Goal: Task Accomplishment & Management: Complete application form

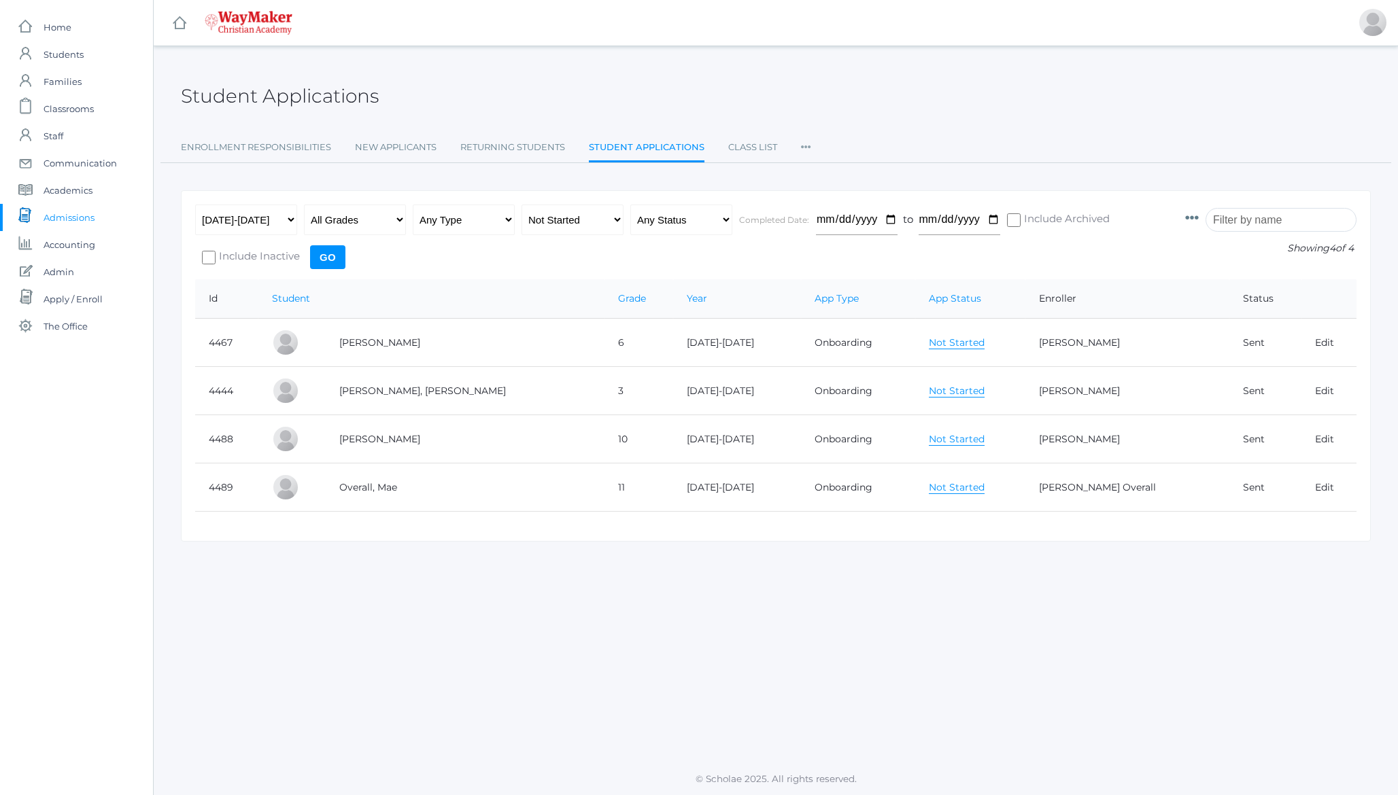
click at [328, 99] on h2 "Student Applications" at bounding box center [280, 96] width 198 height 21
click at [576, 208] on select "Any App Status Not Started In Progress Complete" at bounding box center [572, 220] width 102 height 31
select select "any"
click at [521, 205] on select "Any App Status Not Started In Progress Complete" at bounding box center [572, 220] width 102 height 31
click at [662, 222] on select "Any Status Ready to Send Sent Done Ready to Import Imported" at bounding box center [681, 220] width 102 height 31
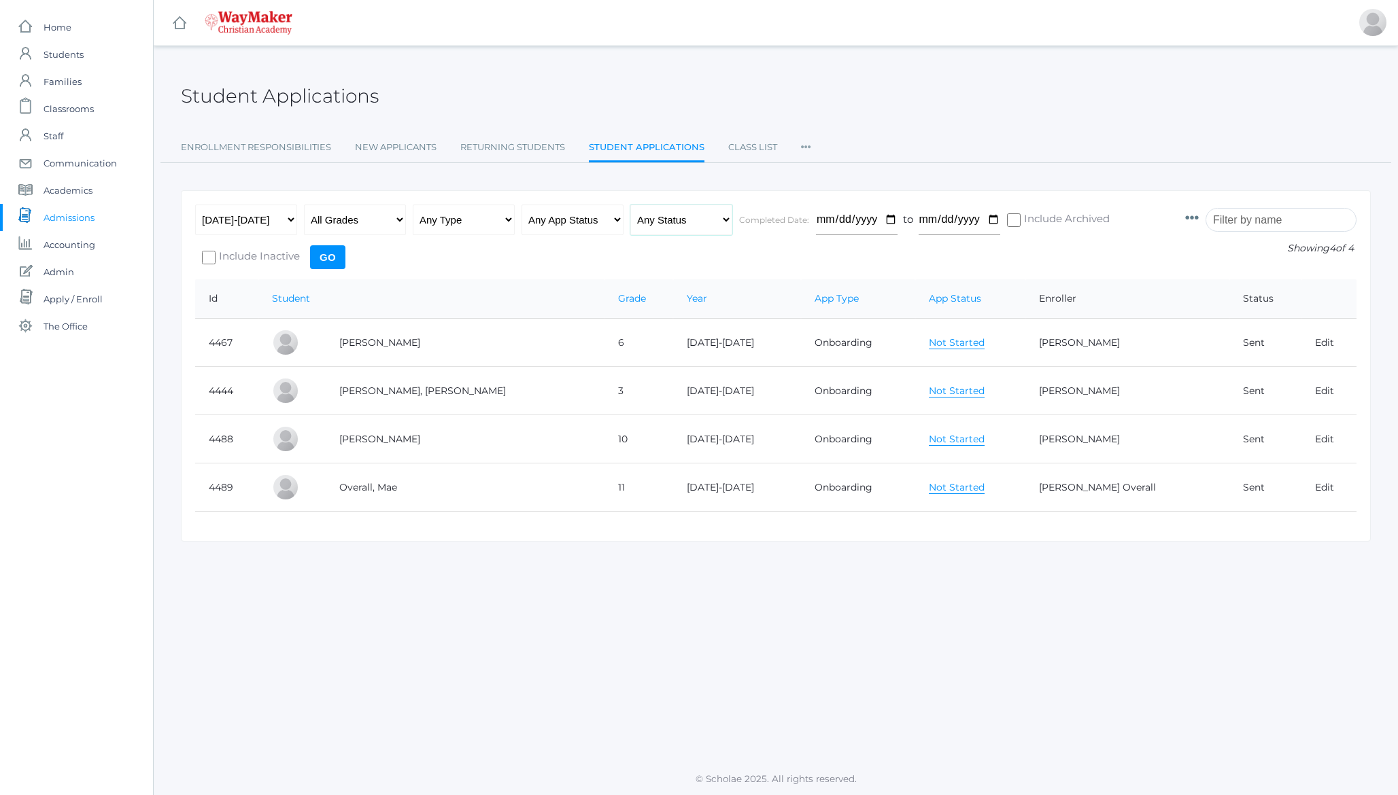
select select "import"
click at [630, 205] on select "Any Status Ready to Send Sent Done Ready to Import Imported" at bounding box center [681, 220] width 102 height 31
click at [335, 256] on input "Go" at bounding box center [327, 257] width 35 height 24
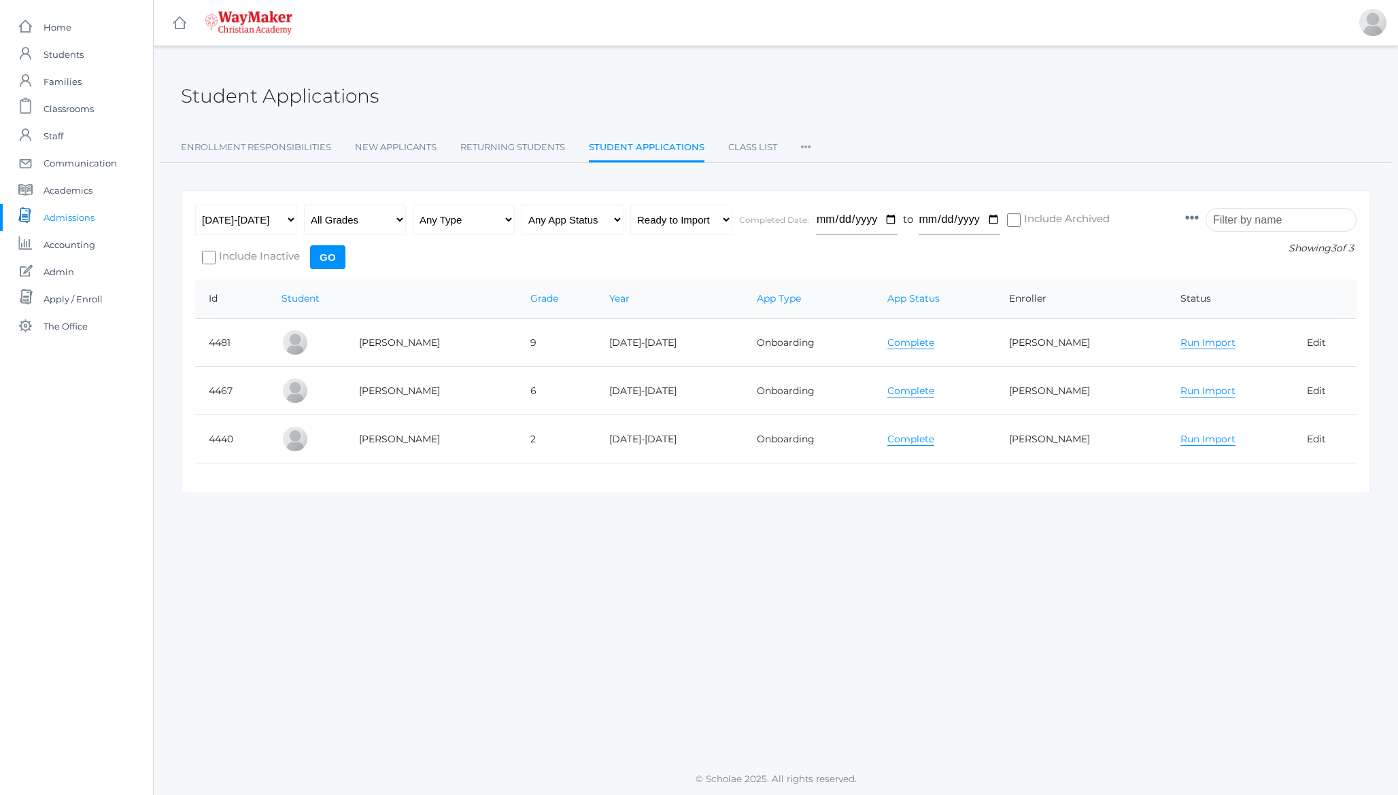
click at [903, 438] on link "Complete" at bounding box center [910, 439] width 47 height 13
click at [1200, 444] on link "Run Import" at bounding box center [1207, 439] width 55 height 13
click at [1197, 462] on link "All" at bounding box center [1203, 464] width 12 height 13
click at [1180, 443] on link "Run Import" at bounding box center [1207, 439] width 55 height 13
click at [892, 343] on link "Complete" at bounding box center [910, 342] width 47 height 13
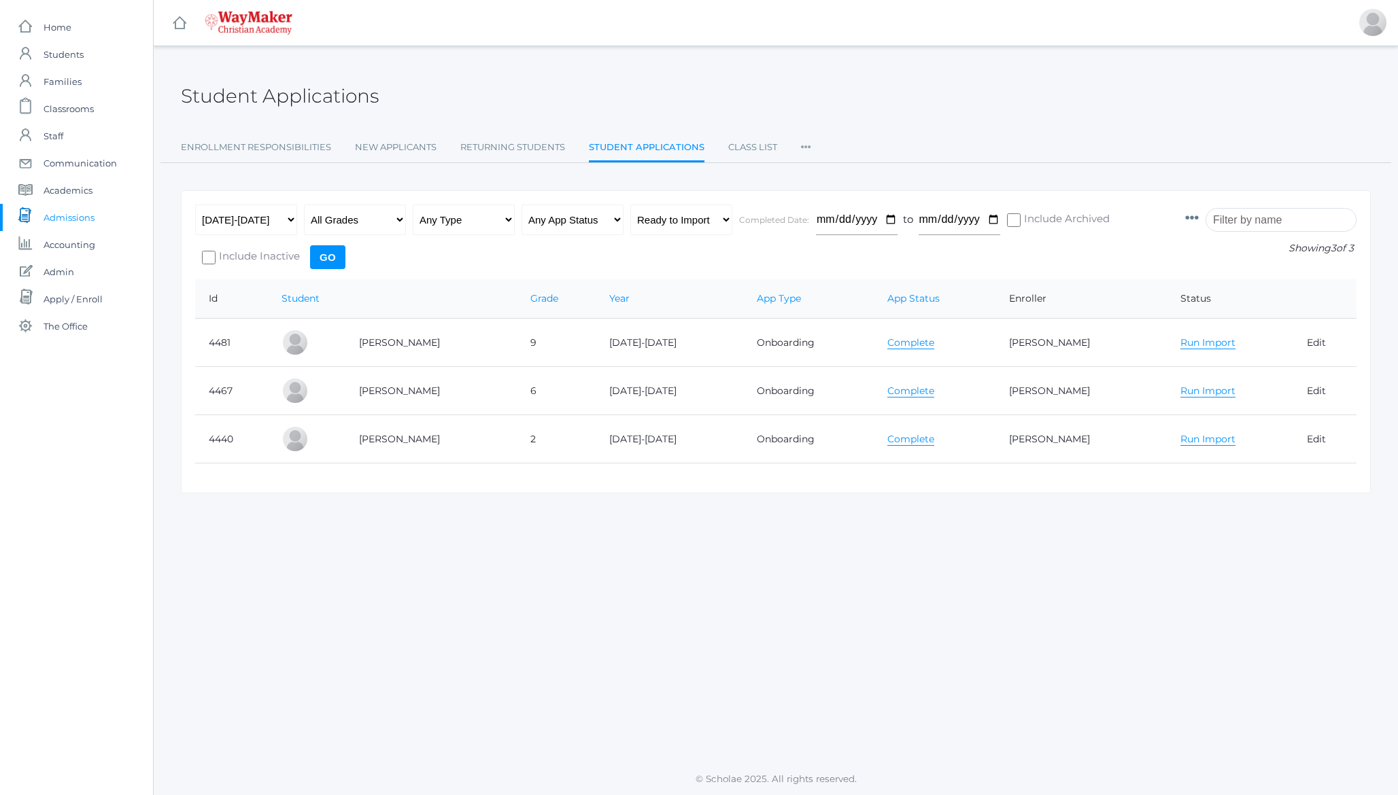
click at [1185, 342] on link "Run Import" at bounding box center [1207, 342] width 55 height 13
click at [1197, 367] on link "All" at bounding box center [1203, 368] width 12 height 13
click at [1186, 340] on link "Run Import" at bounding box center [1207, 342] width 55 height 13
click at [895, 340] on link "Complete" at bounding box center [910, 342] width 47 height 13
click at [1185, 345] on link "Run Import" at bounding box center [1207, 342] width 55 height 13
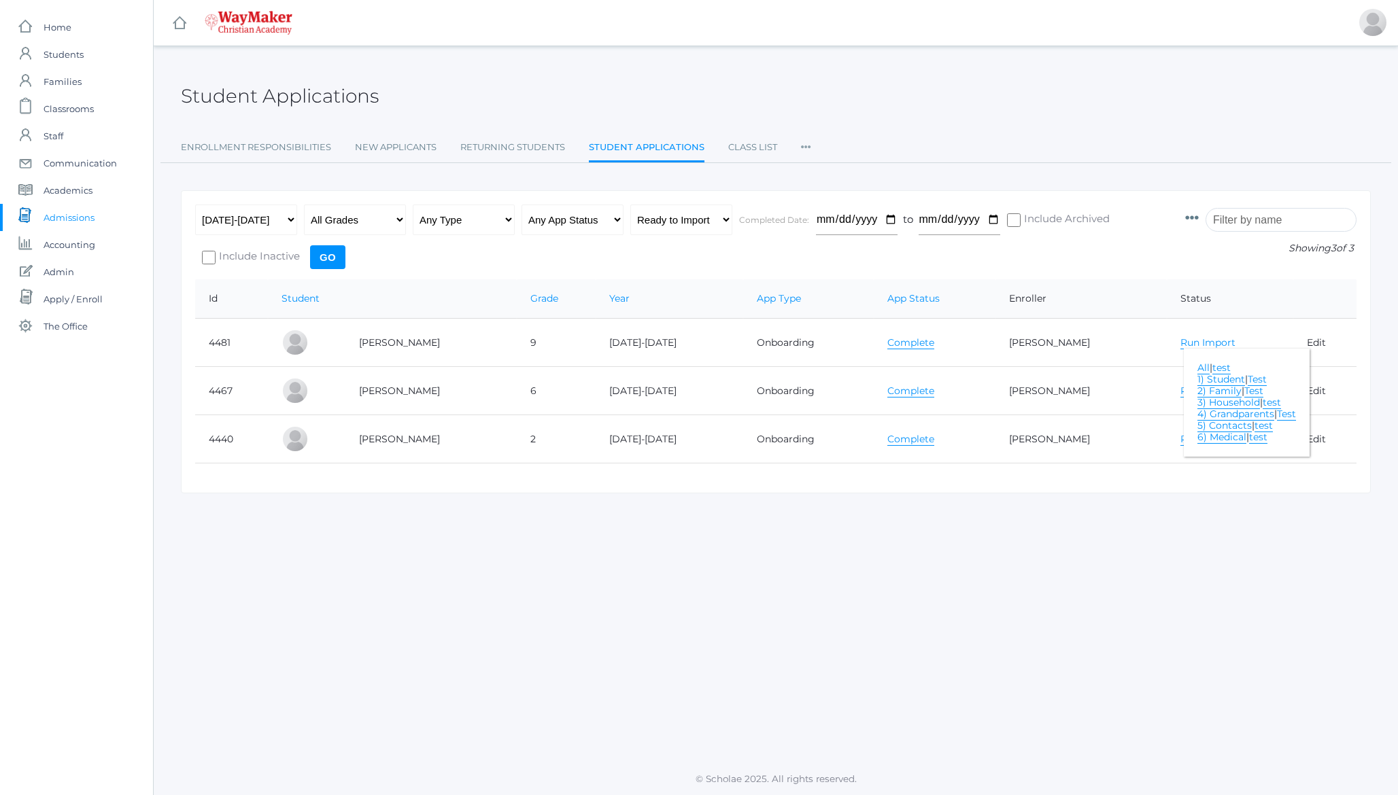
click at [1197, 368] on link "All" at bounding box center [1203, 368] width 12 height 13
click at [1180, 345] on link "Run Import" at bounding box center [1207, 342] width 55 height 13
click at [895, 339] on link "Complete" at bounding box center [910, 342] width 47 height 13
click at [1205, 347] on link "Run Import" at bounding box center [1207, 342] width 55 height 13
click at [1197, 366] on link "All" at bounding box center [1203, 368] width 12 height 13
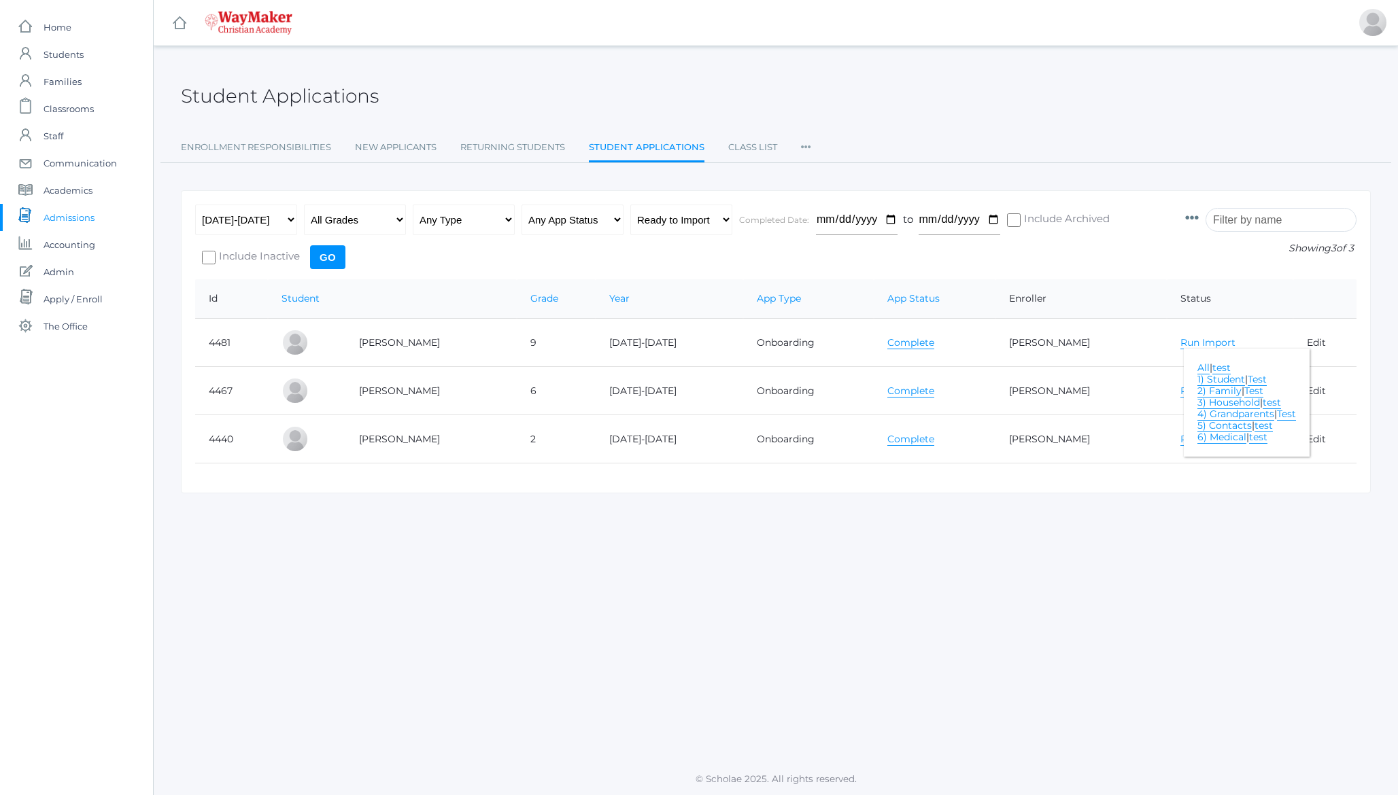
click at [1204, 342] on link "Run Import" at bounding box center [1207, 342] width 55 height 13
click at [899, 391] on link "Complete" at bounding box center [910, 391] width 47 height 13
click at [1194, 391] on link "Run Import" at bounding box center [1207, 391] width 55 height 13
click at [1197, 417] on link "All" at bounding box center [1203, 416] width 12 height 13
click at [323, 255] on input "Go" at bounding box center [327, 257] width 35 height 24
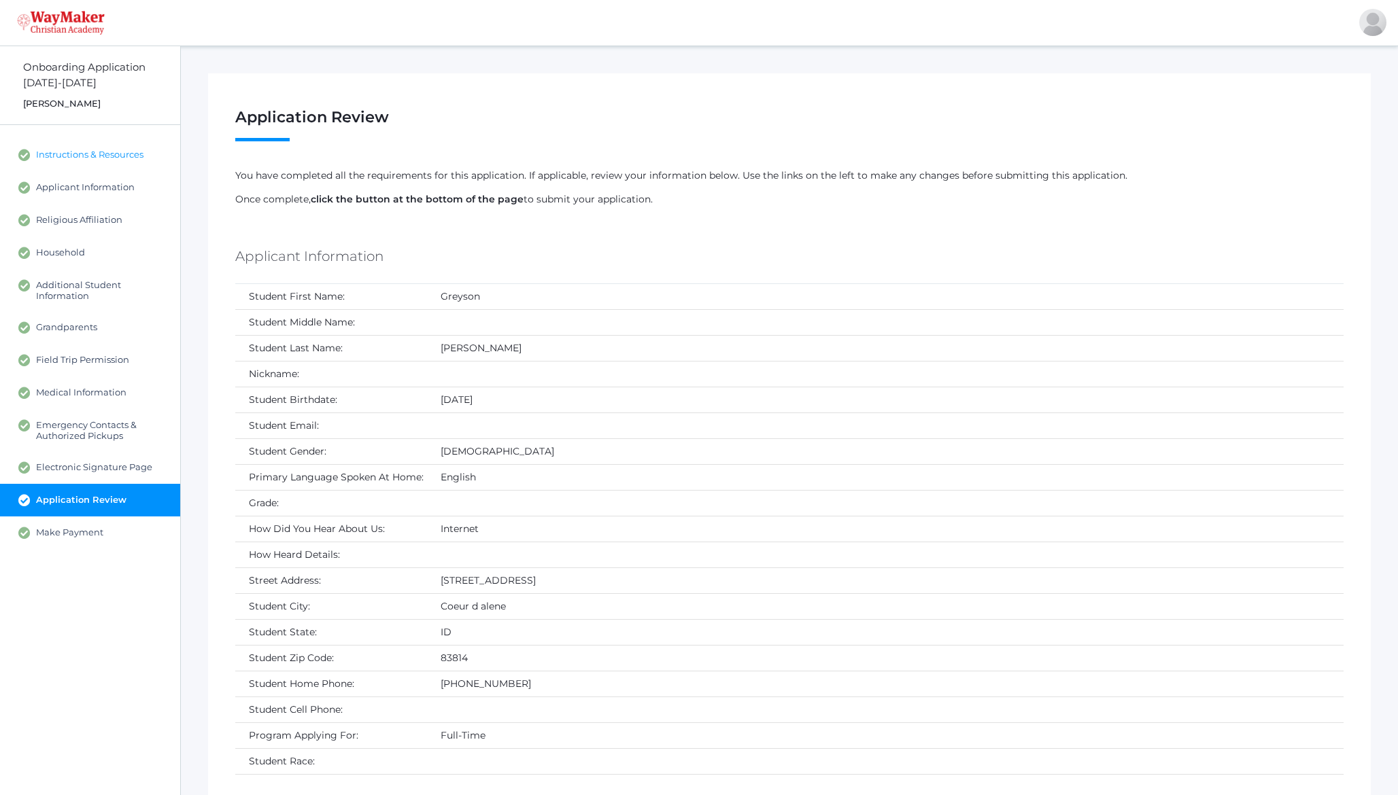
click at [92, 154] on span "Instructions & Resources" at bounding box center [89, 155] width 107 height 12
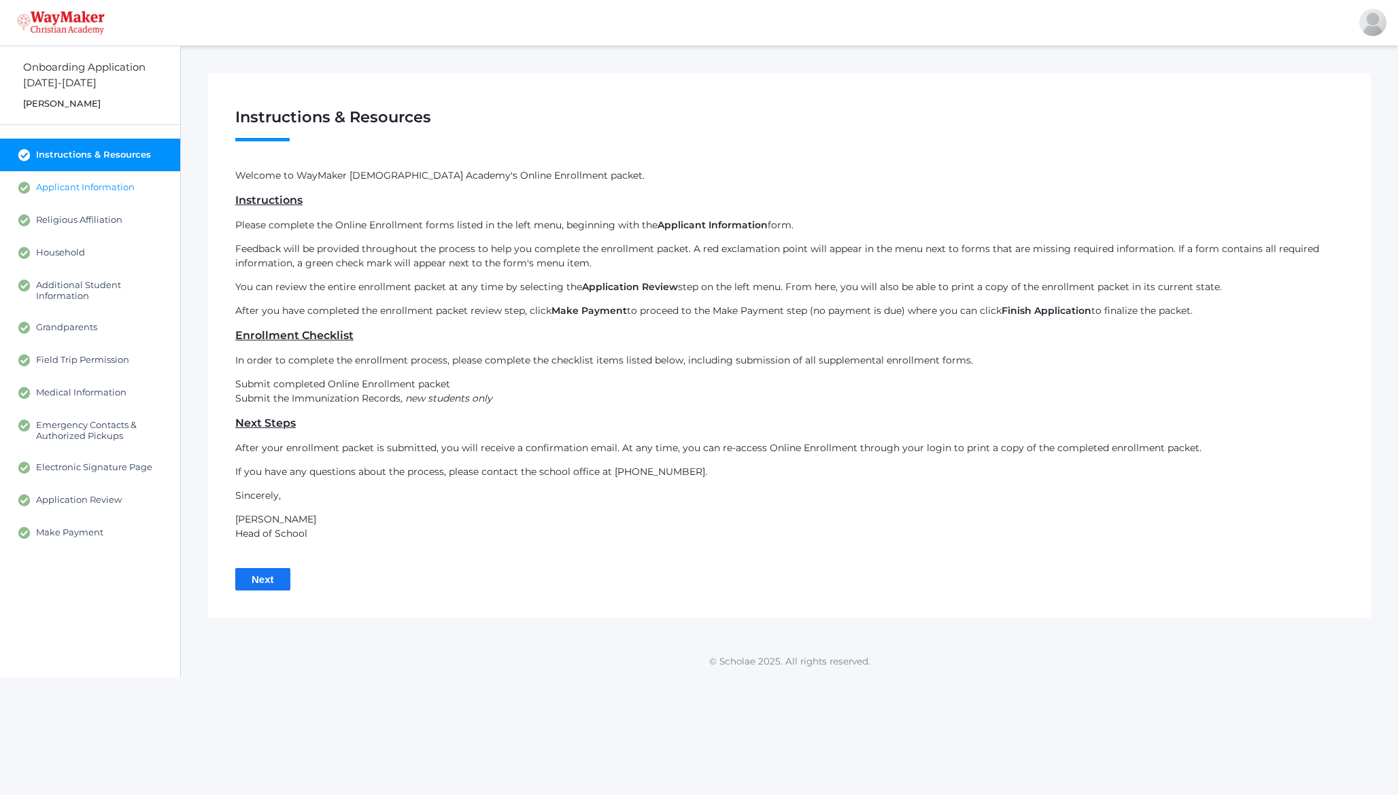
click at [80, 186] on span "Applicant Information" at bounding box center [85, 187] width 99 height 12
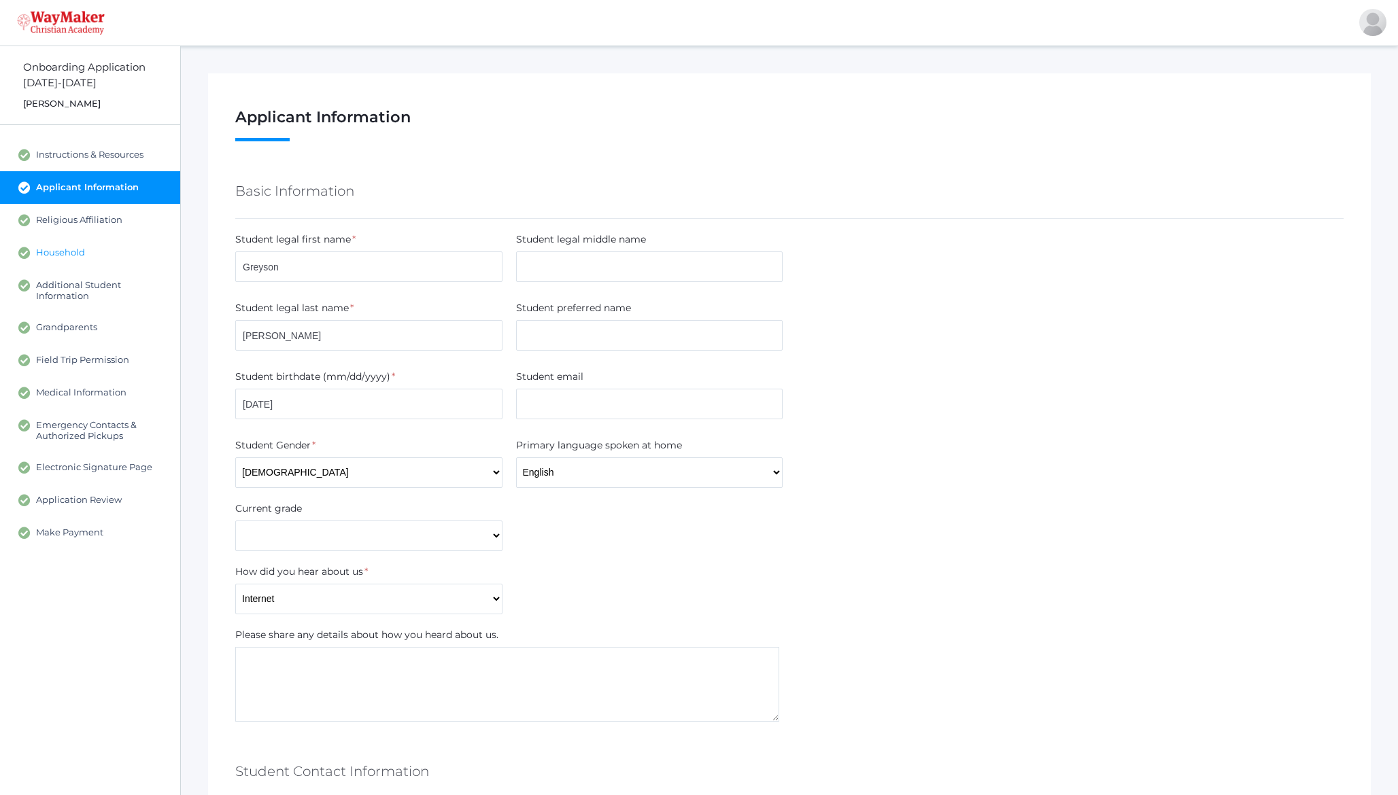
click at [64, 249] on span "Household" at bounding box center [60, 253] width 49 height 12
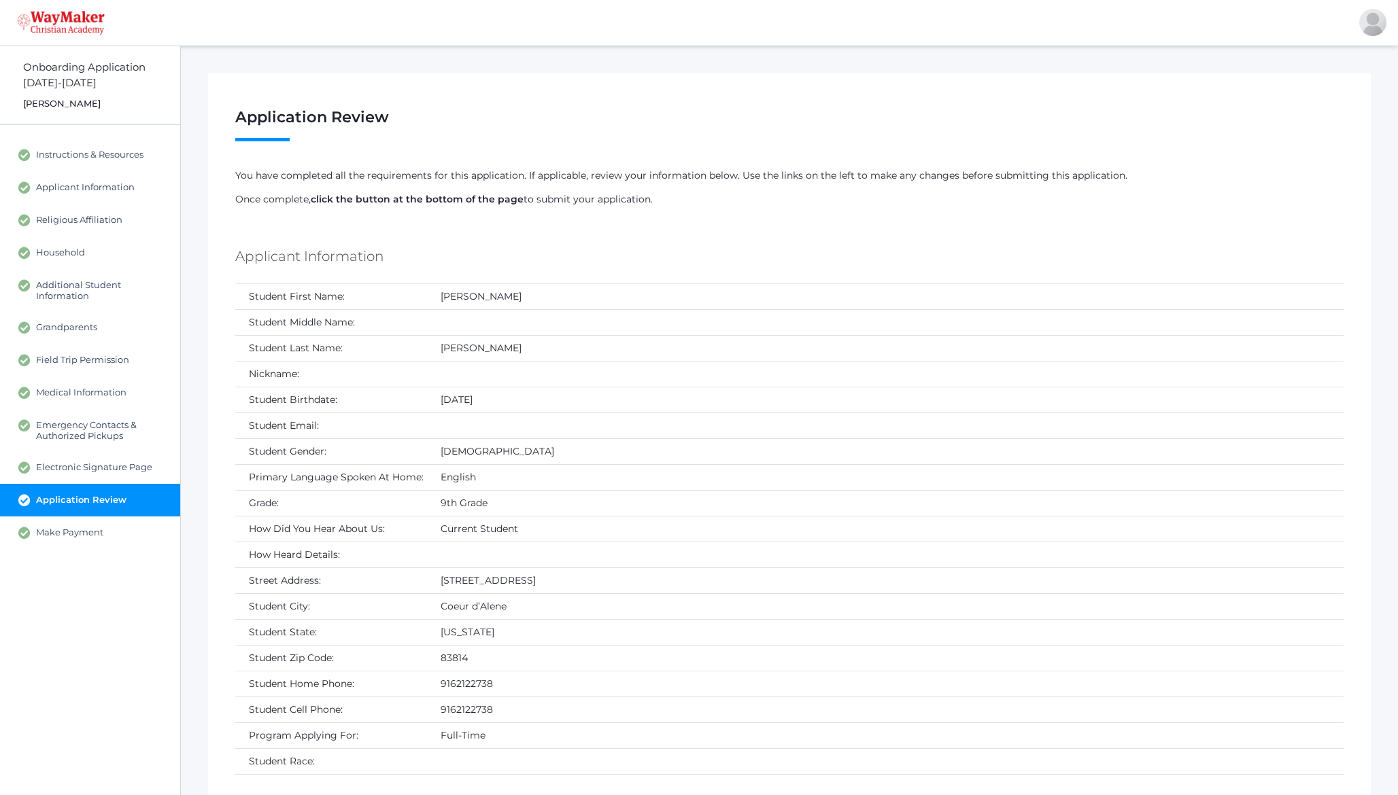
click at [310, 115] on h1 "Application Review Step 11 / 12 ( see hide steps) [PERSON_NAME] 9th grade" at bounding box center [789, 125] width 1108 height 33
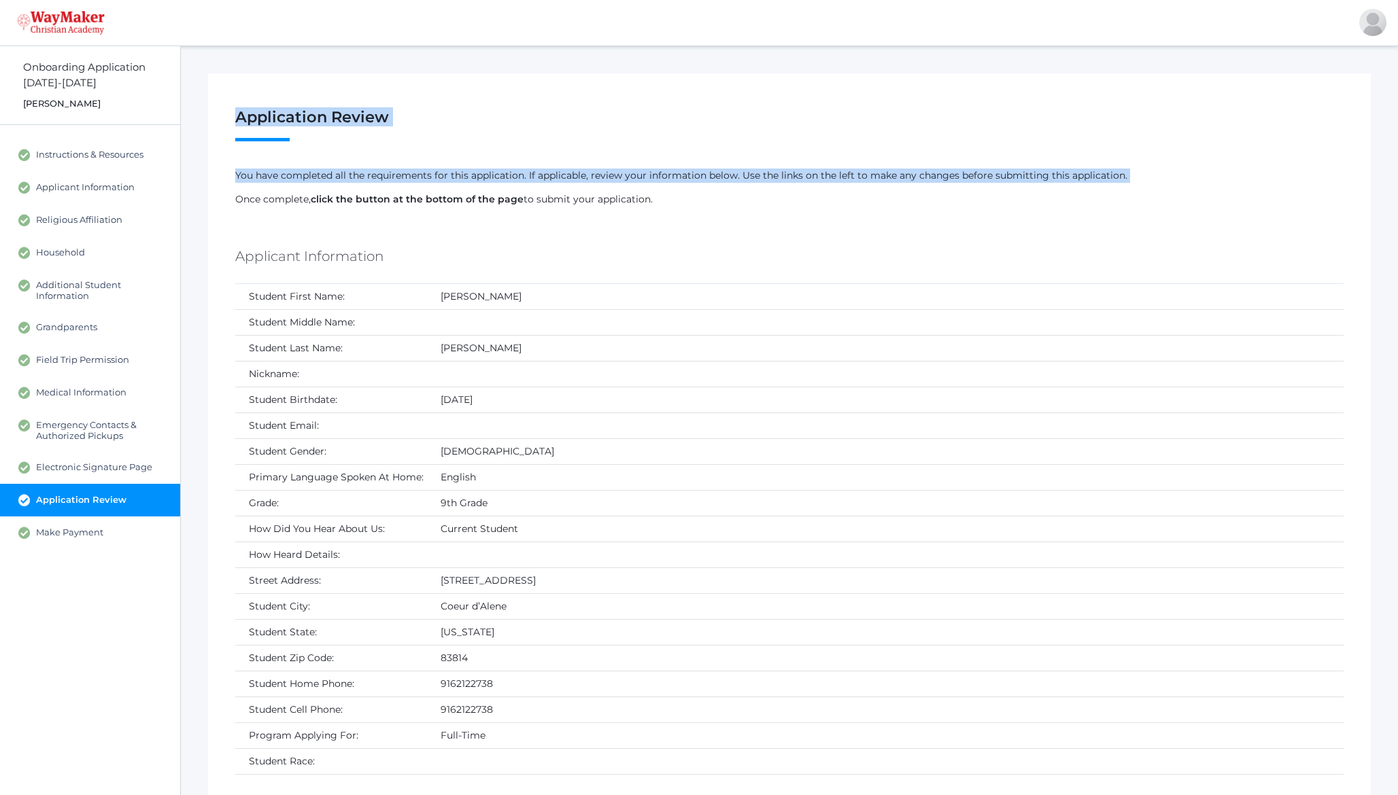
drag, startPoint x: 310, startPoint y: 115, endPoint x: 302, endPoint y: 175, distance: 60.3
click at [302, 175] on p "You have completed all the requirements for this application. If applicable, re…" at bounding box center [789, 176] width 1108 height 14
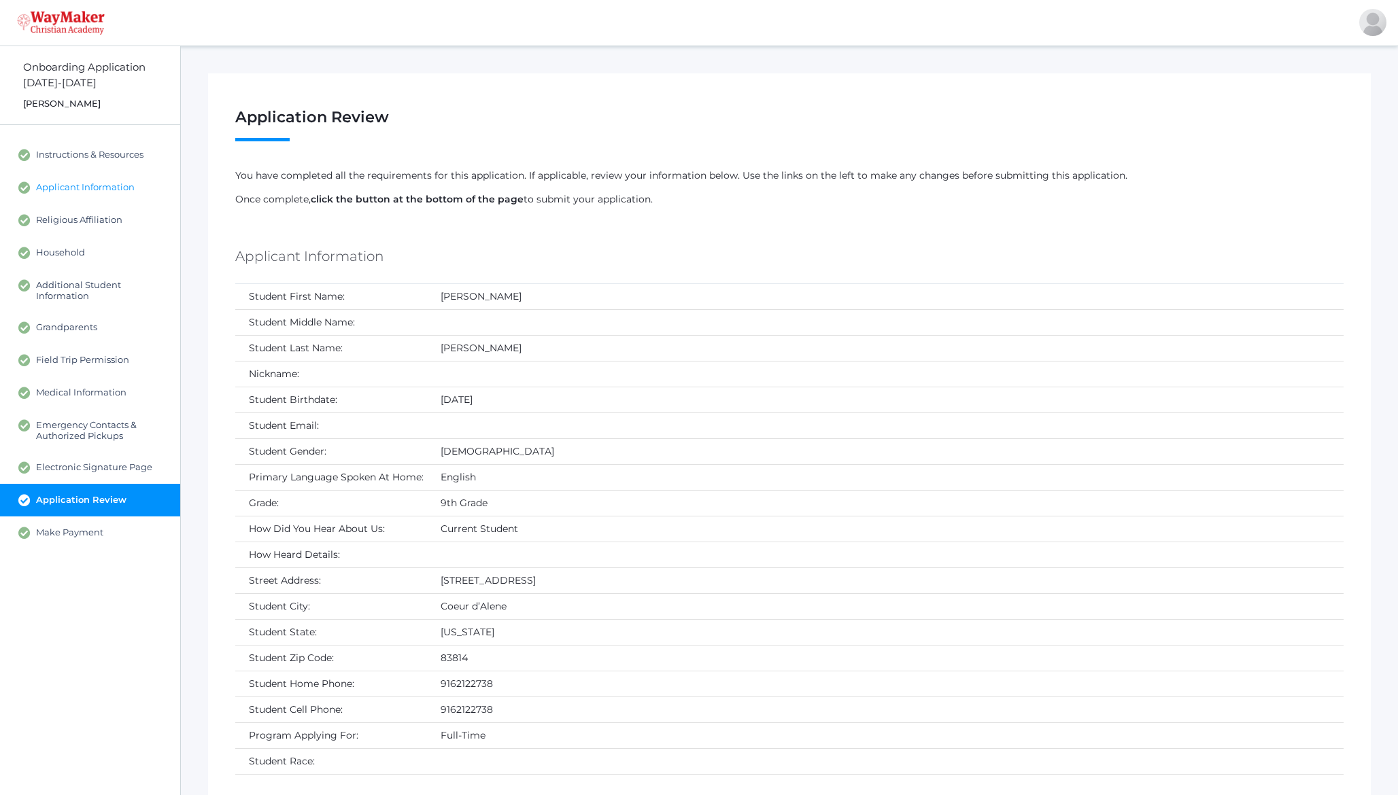
click at [63, 186] on span "Applicant Information" at bounding box center [85, 187] width 99 height 12
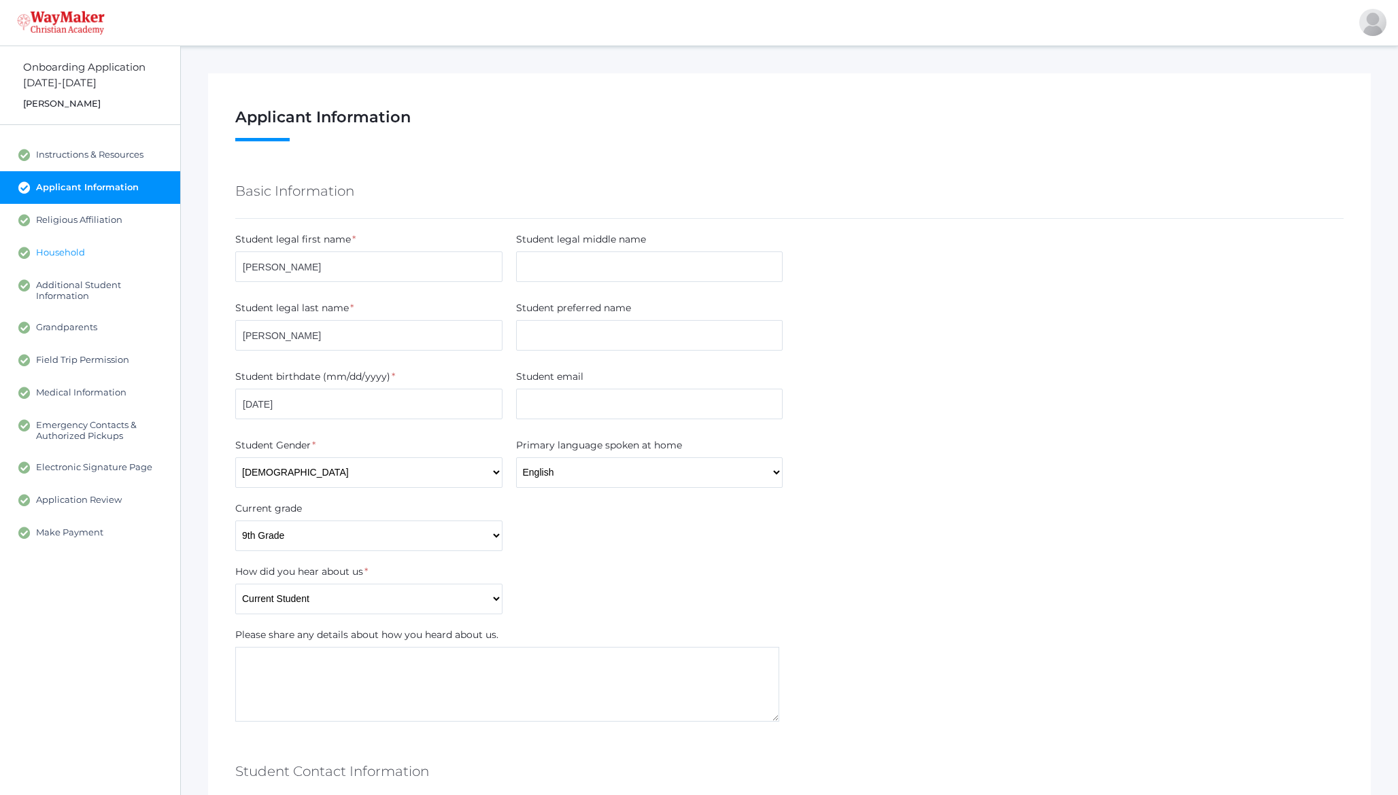
click at [61, 249] on span "Household" at bounding box center [60, 253] width 49 height 12
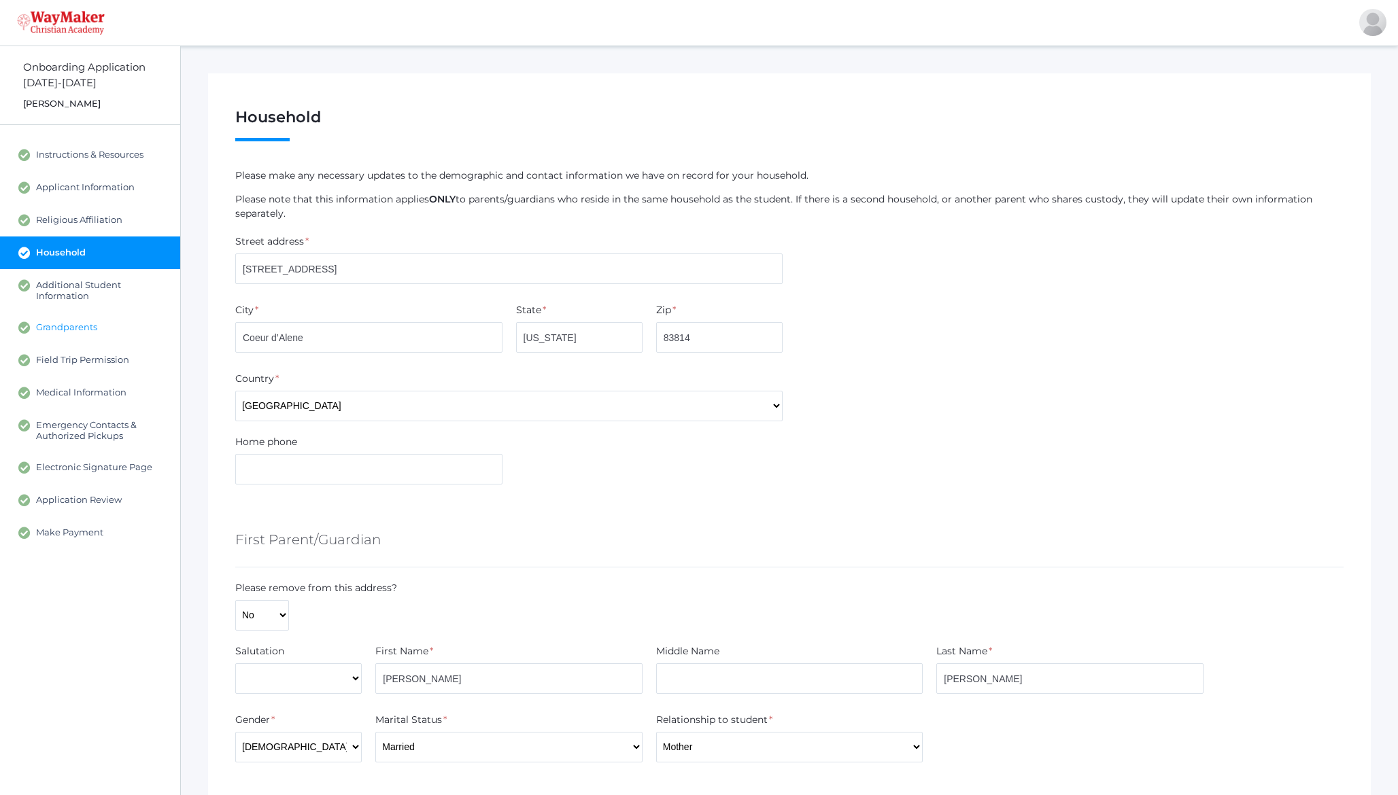
click at [69, 326] on span "Grandparents" at bounding box center [66, 328] width 61 height 12
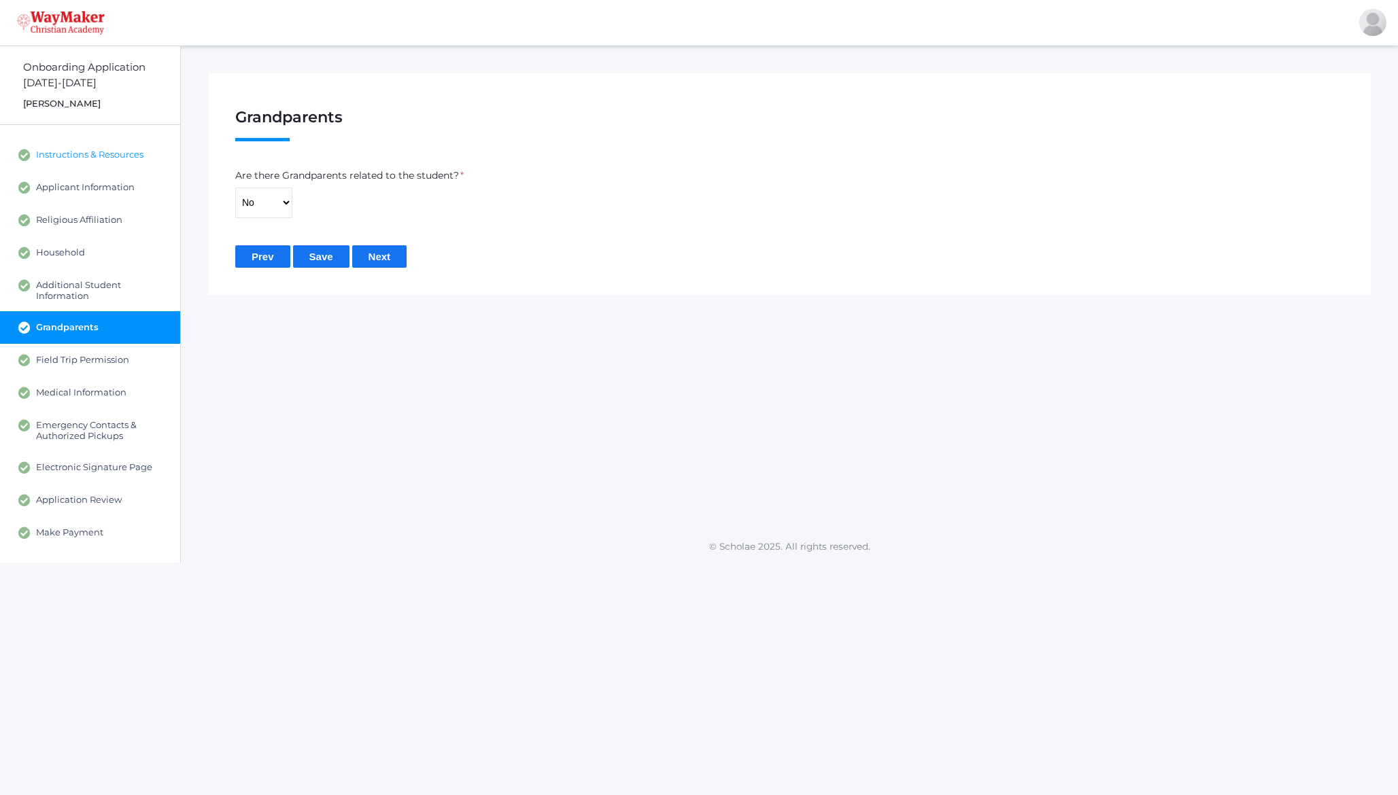
click at [48, 154] on span "Instructions & Resources" at bounding box center [89, 155] width 107 height 12
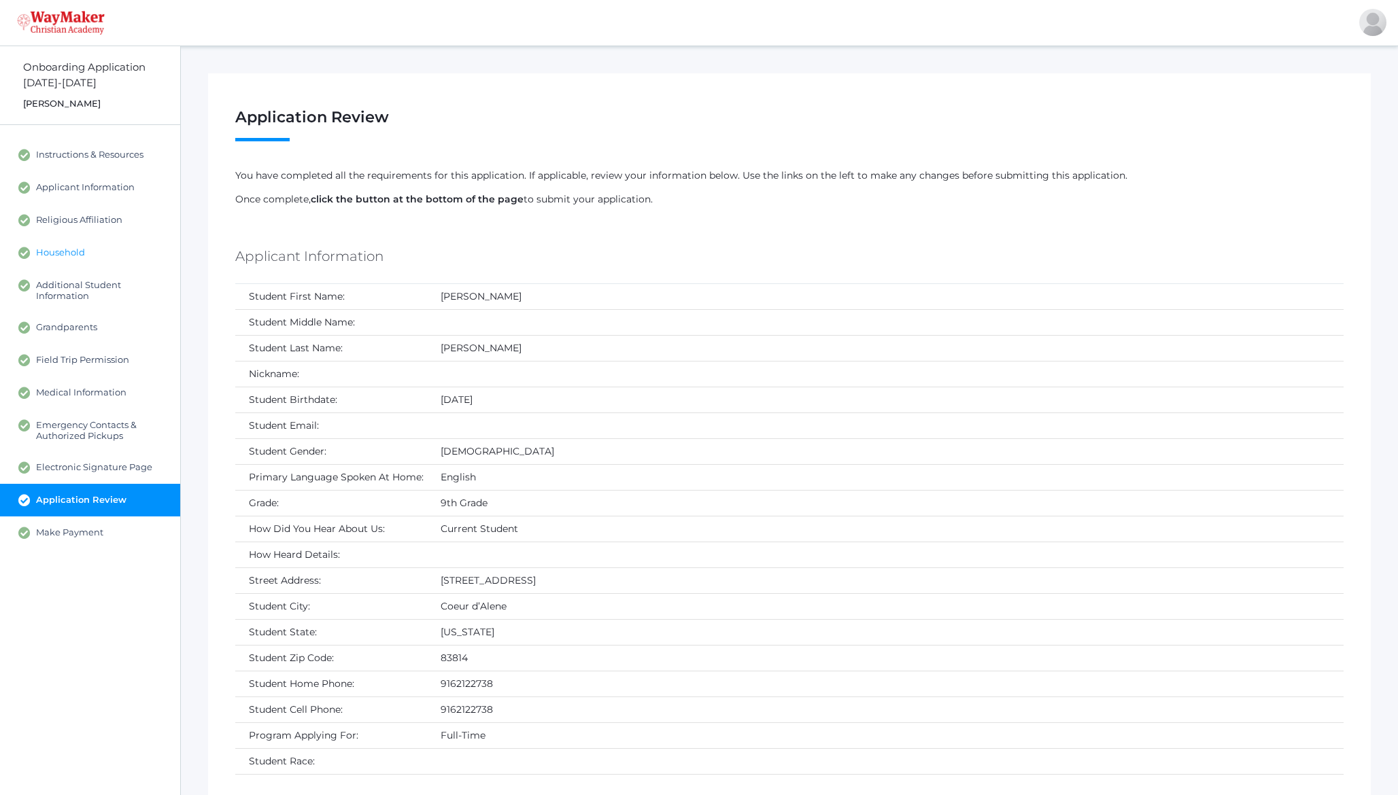
click at [54, 256] on span "Household" at bounding box center [60, 253] width 49 height 12
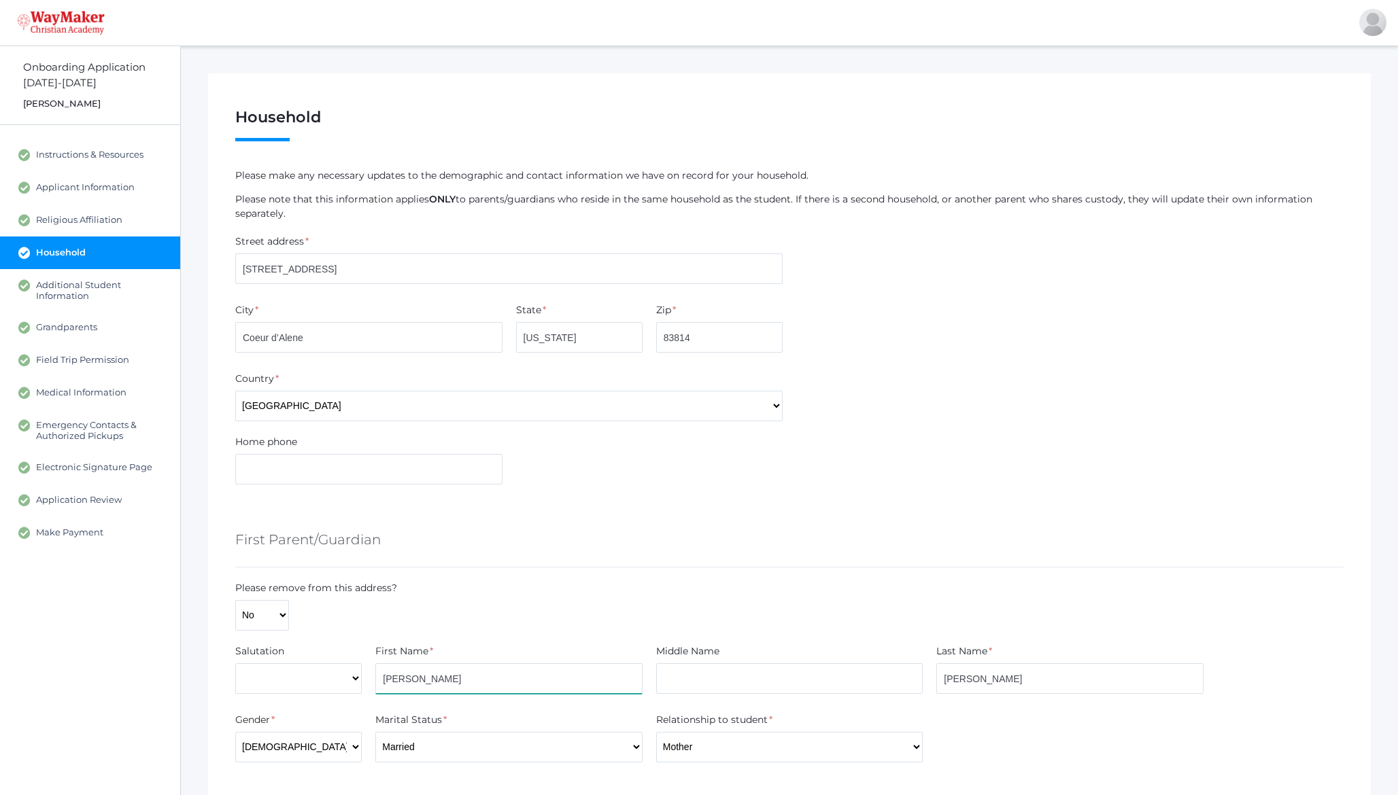
click at [461, 675] on input "[PERSON_NAME]" at bounding box center [508, 678] width 267 height 31
click at [619, 534] on div "First Parent/Guardian" at bounding box center [789, 542] width 1108 height 50
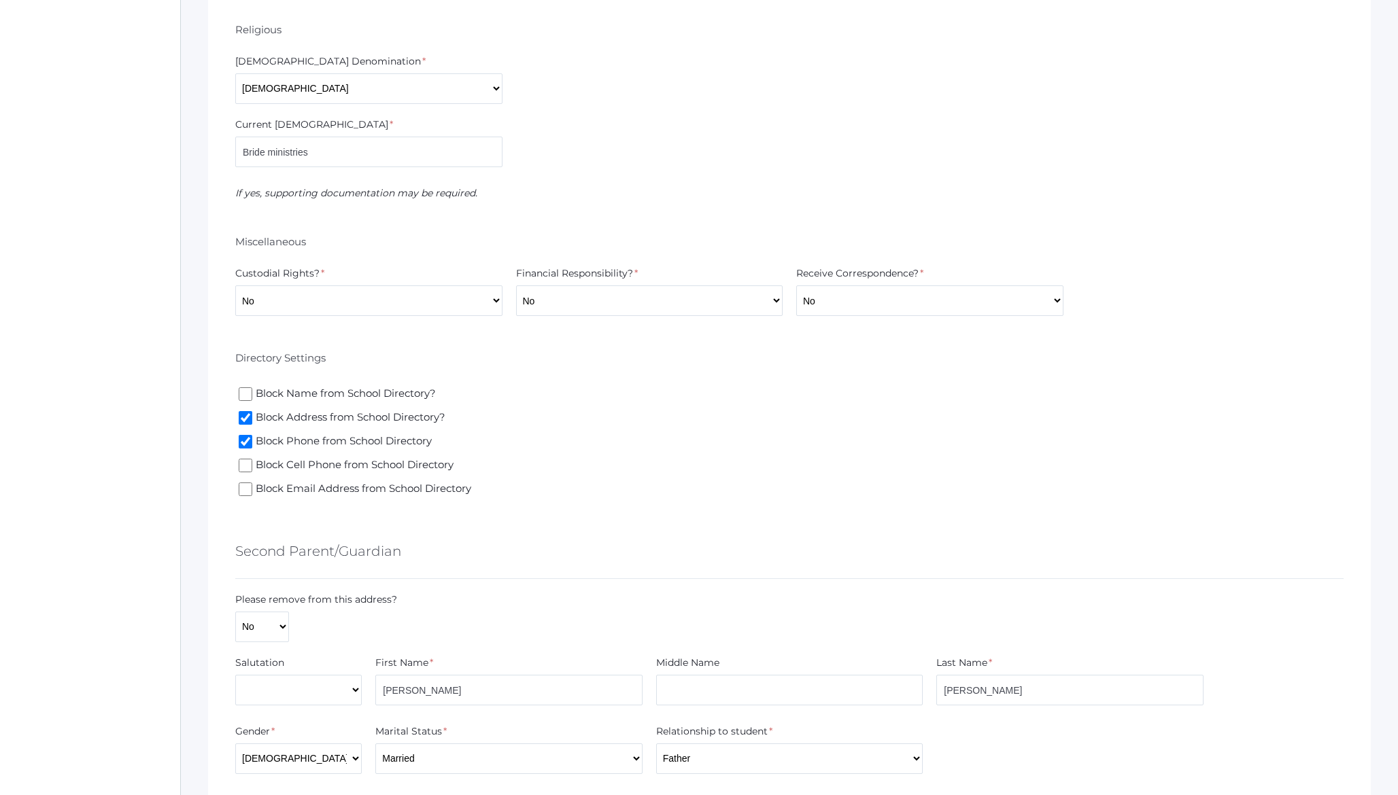
scroll to position [1298, 0]
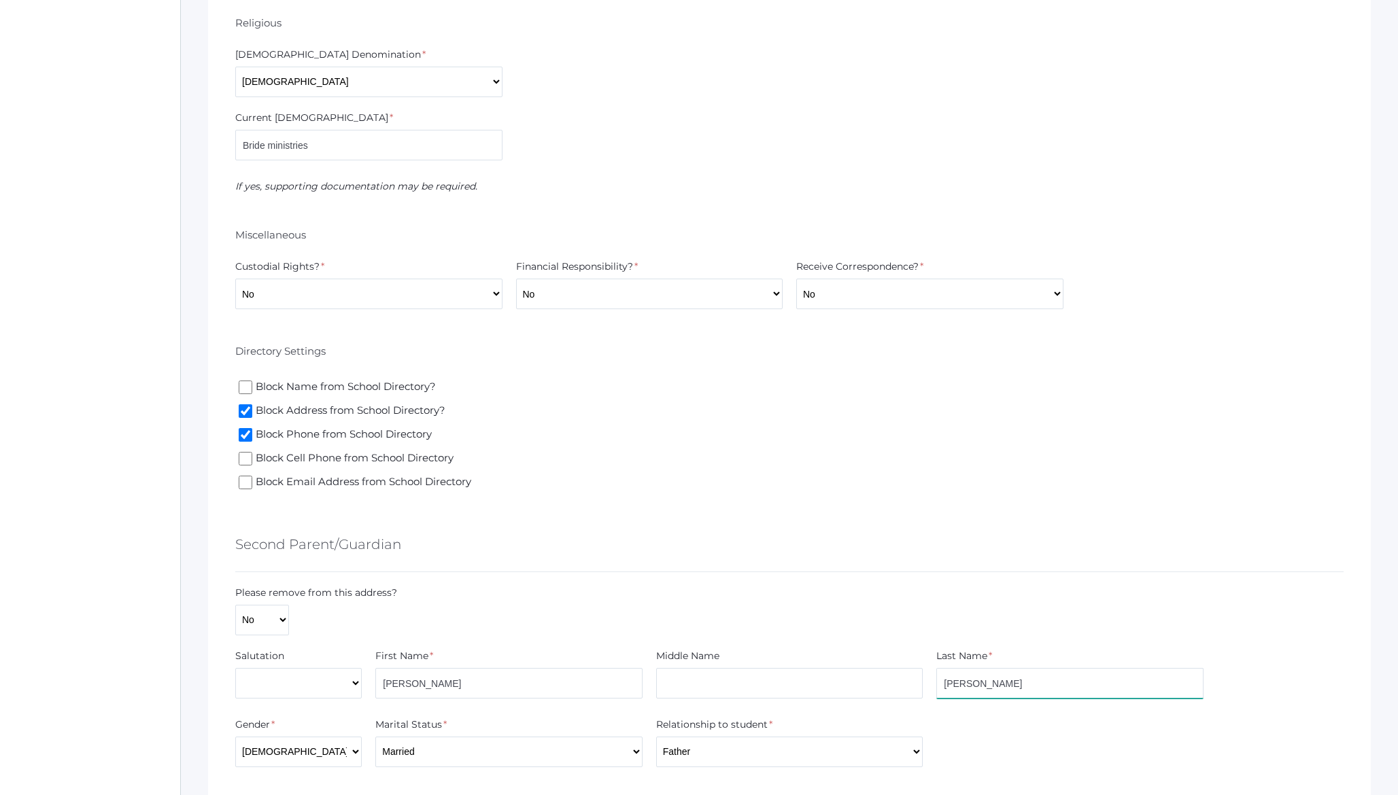
click at [956, 685] on input "[PERSON_NAME]" at bounding box center [1069, 683] width 267 height 31
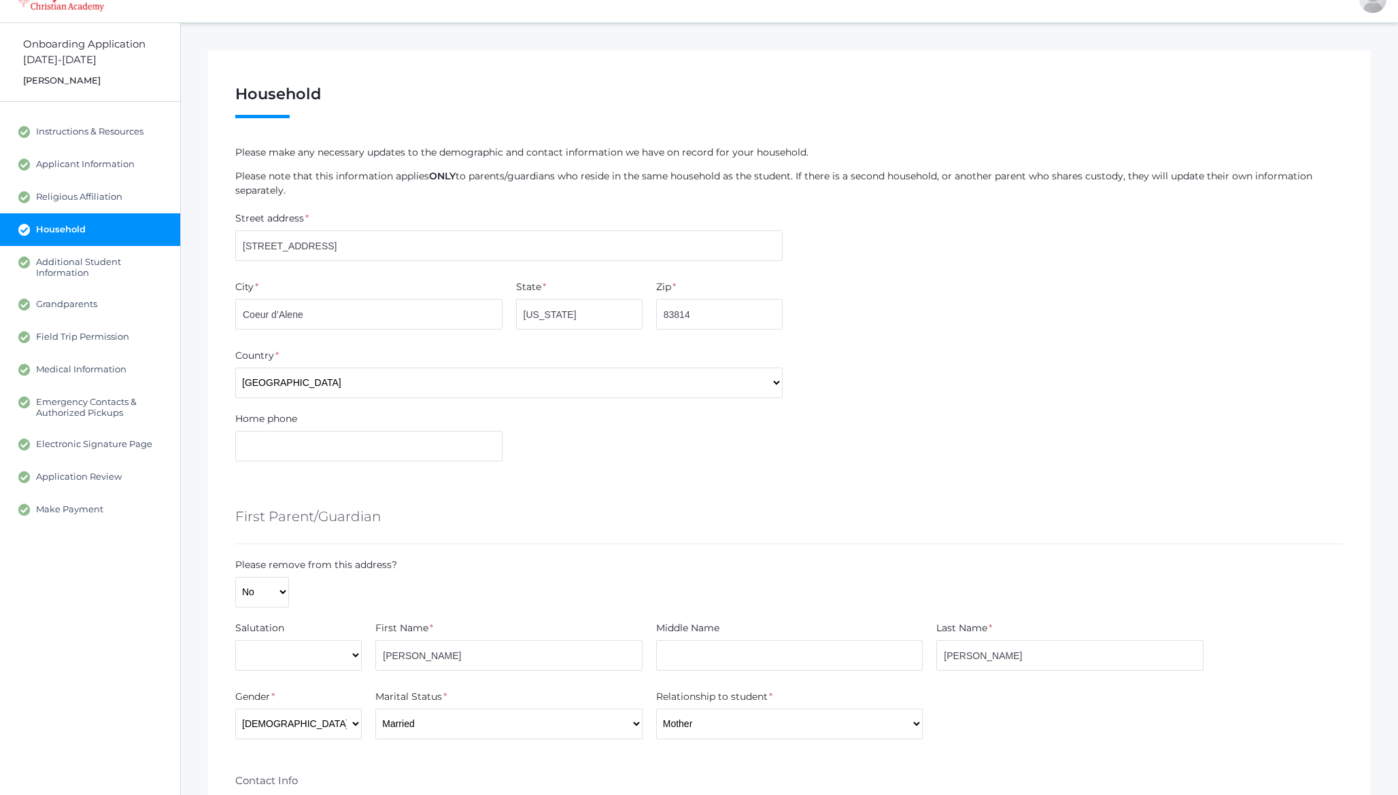
scroll to position [18, 0]
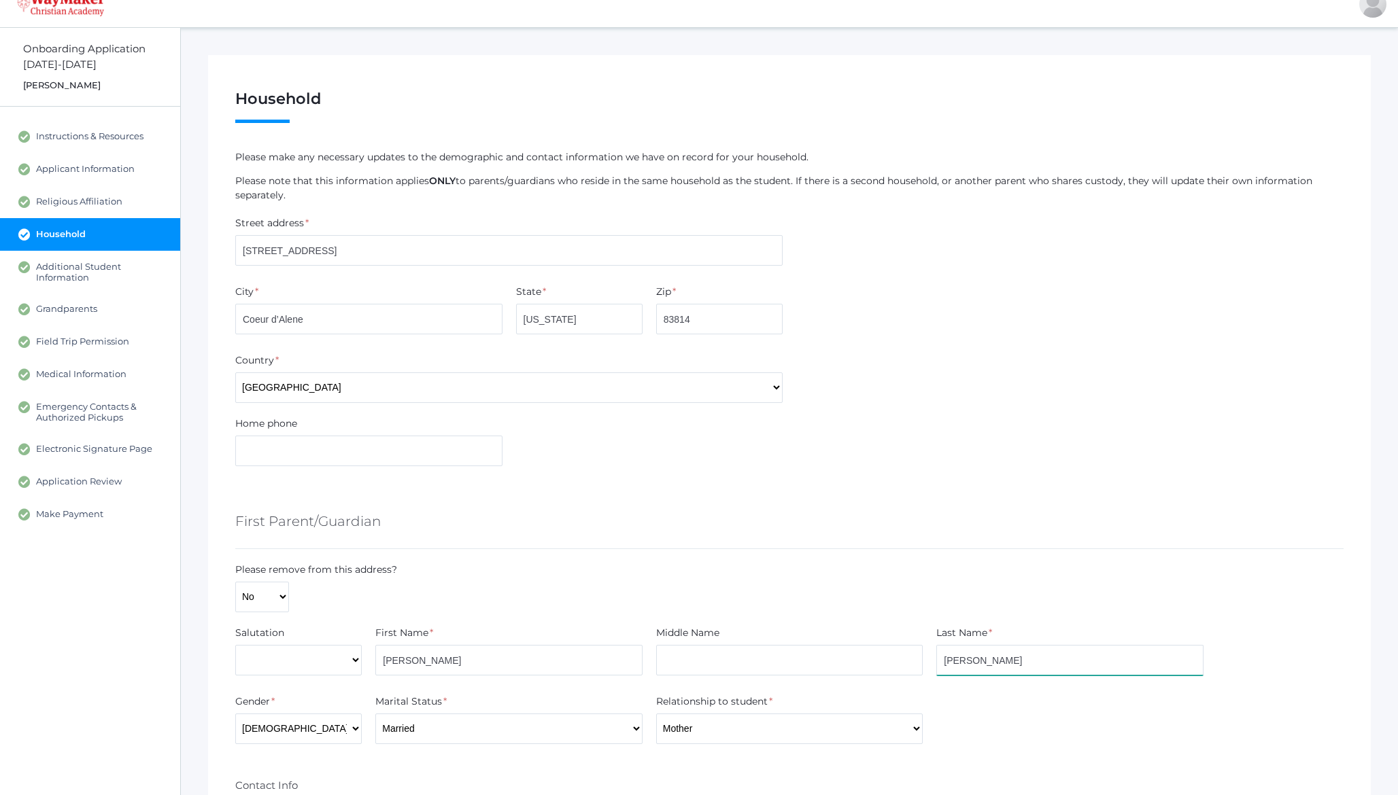
click at [977, 659] on input "Moulton" at bounding box center [1069, 660] width 267 height 31
paste input "Brozek"
type input "Brozek"
click at [1328, 500] on div "First Parent/Guardian" at bounding box center [789, 524] width 1108 height 50
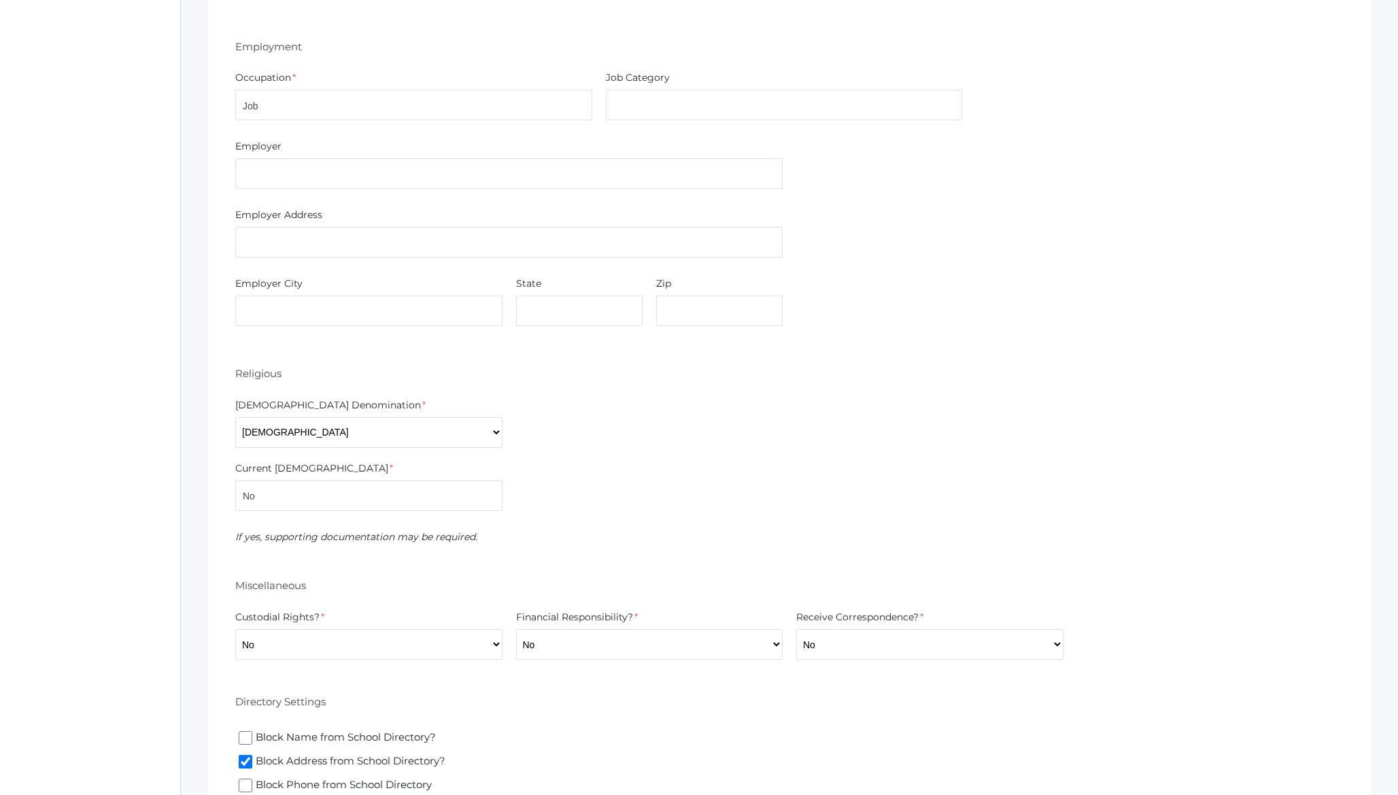
scroll to position [2433, 0]
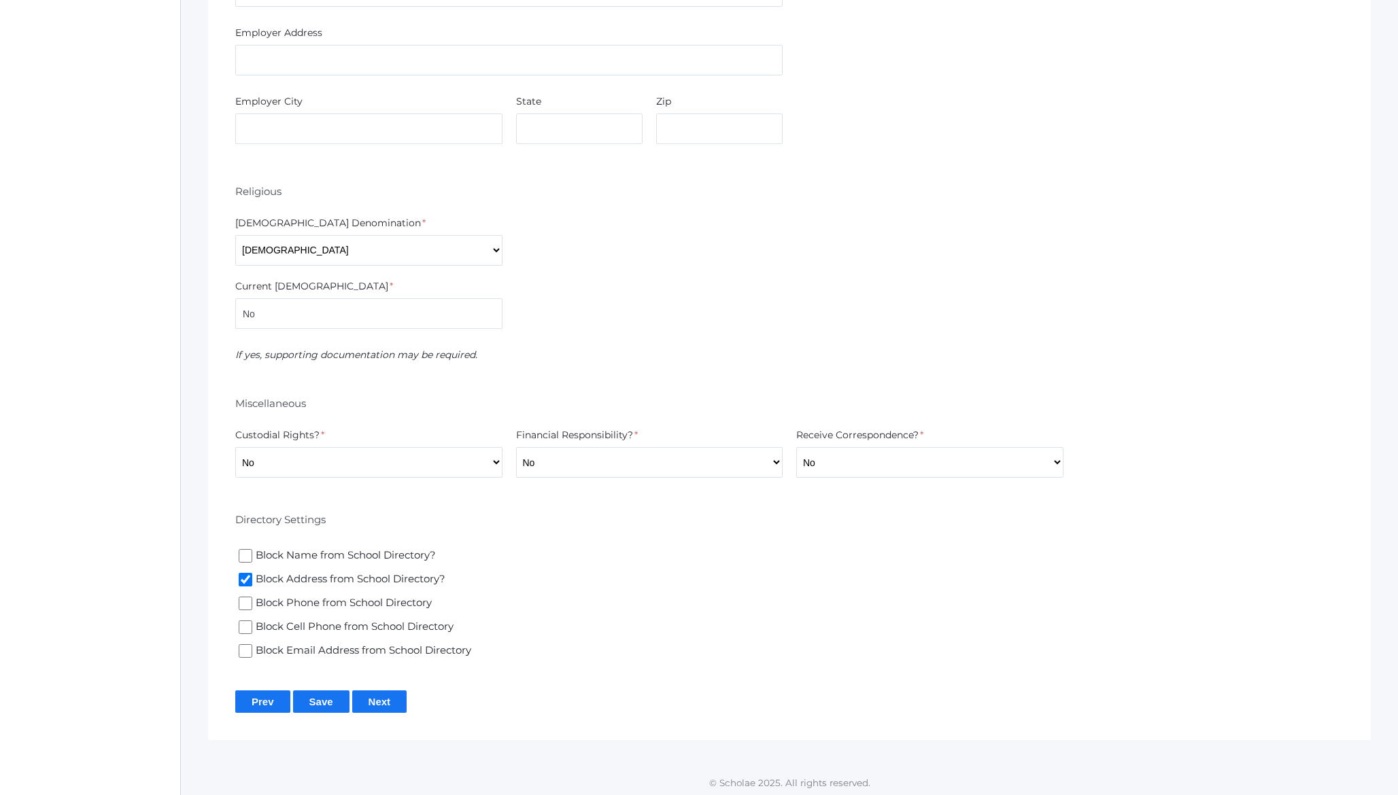
click at [323, 696] on input "Save" at bounding box center [321, 702] width 56 height 22
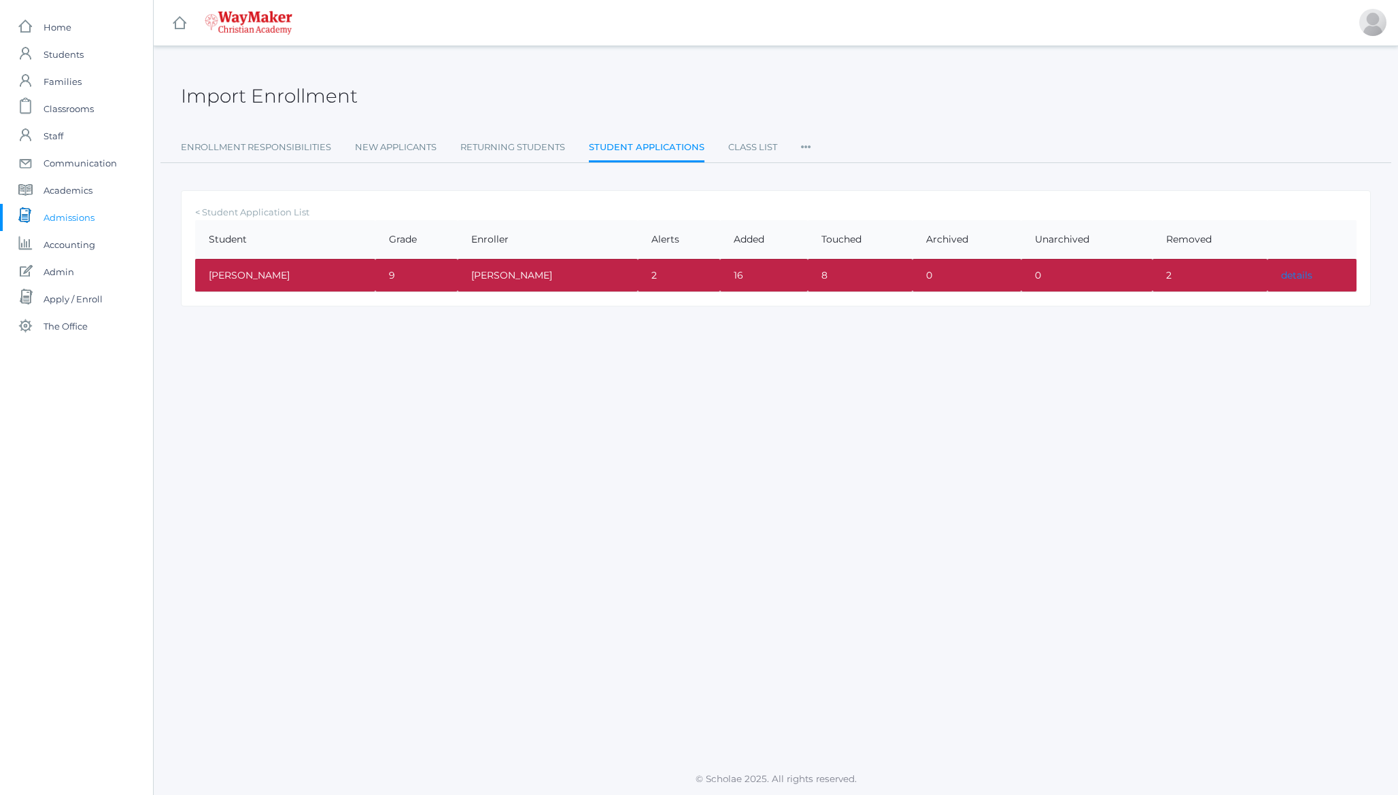
click at [1290, 274] on link "details" at bounding box center [1296, 275] width 31 height 12
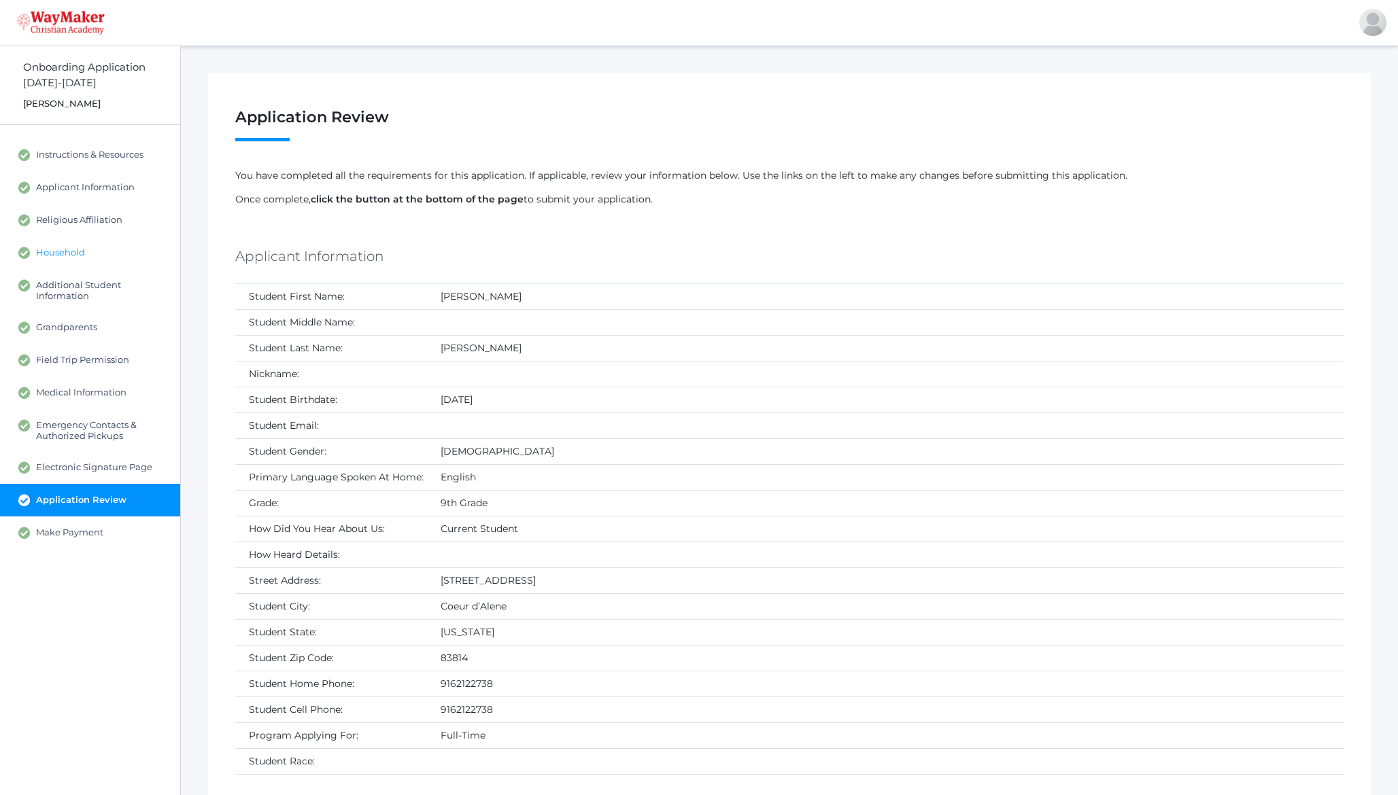
click at [74, 256] on span "Household" at bounding box center [60, 253] width 49 height 12
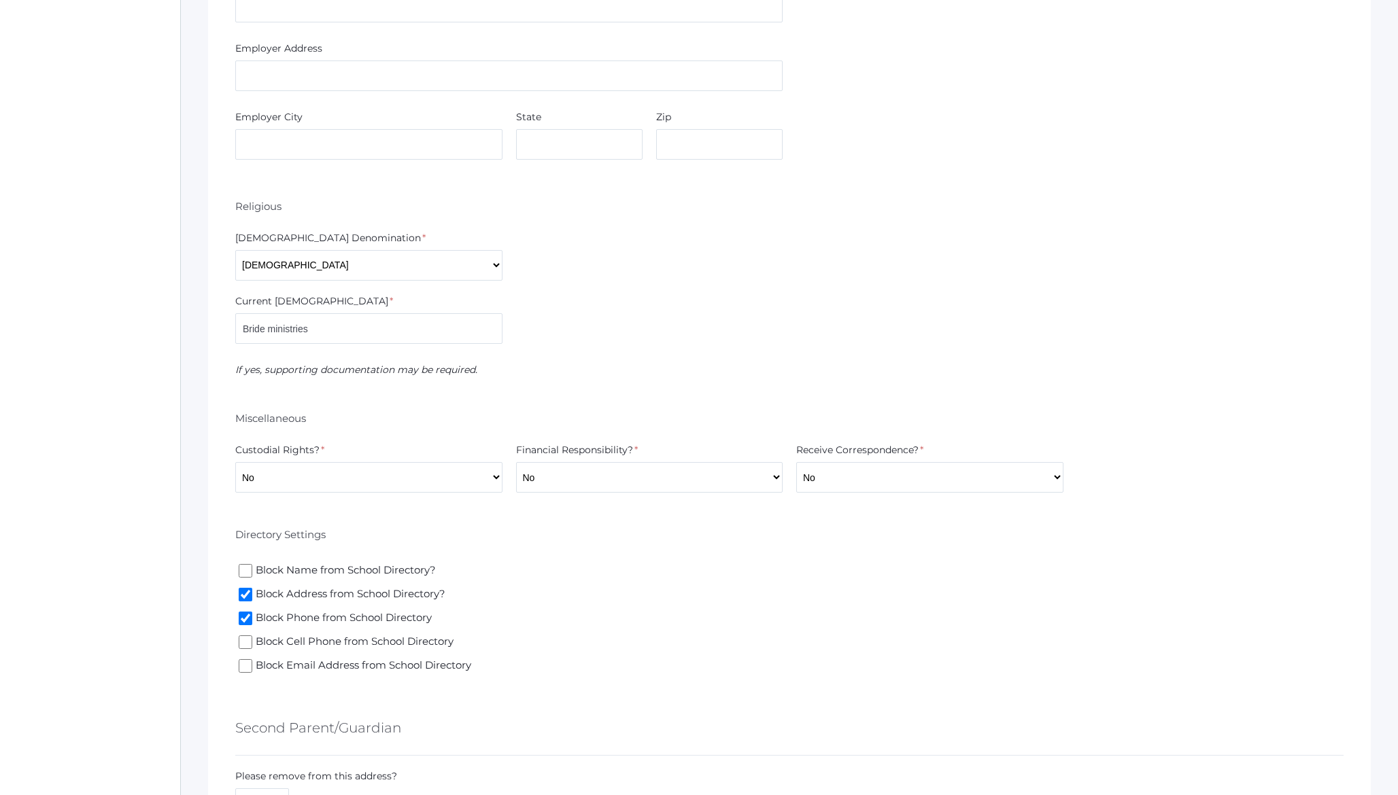
scroll to position [1118, 0]
click at [360, 474] on select "Yes No" at bounding box center [368, 474] width 267 height 31
click at [235, 459] on select "Yes No" at bounding box center [368, 474] width 267 height 31
click at [353, 469] on select "Yes No" at bounding box center [368, 474] width 267 height 31
select select "Yes"
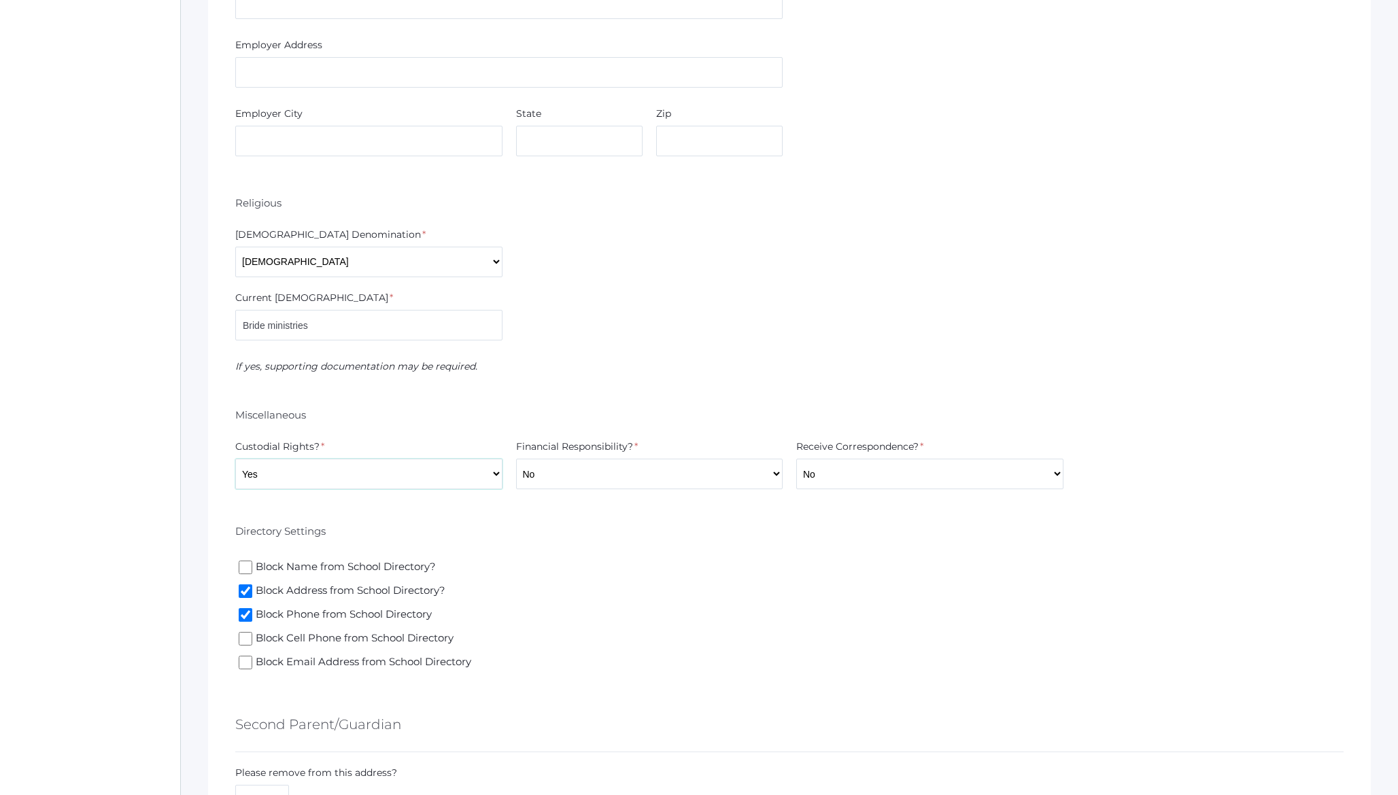
click at [235, 459] on select "Yes No" at bounding box center [368, 474] width 267 height 31
click at [545, 472] on select "Yes No" at bounding box center [649, 474] width 267 height 31
select select "Yes"
click at [516, 459] on select "Yes No" at bounding box center [649, 474] width 267 height 31
click at [865, 476] on select "Yes No" at bounding box center [929, 474] width 267 height 31
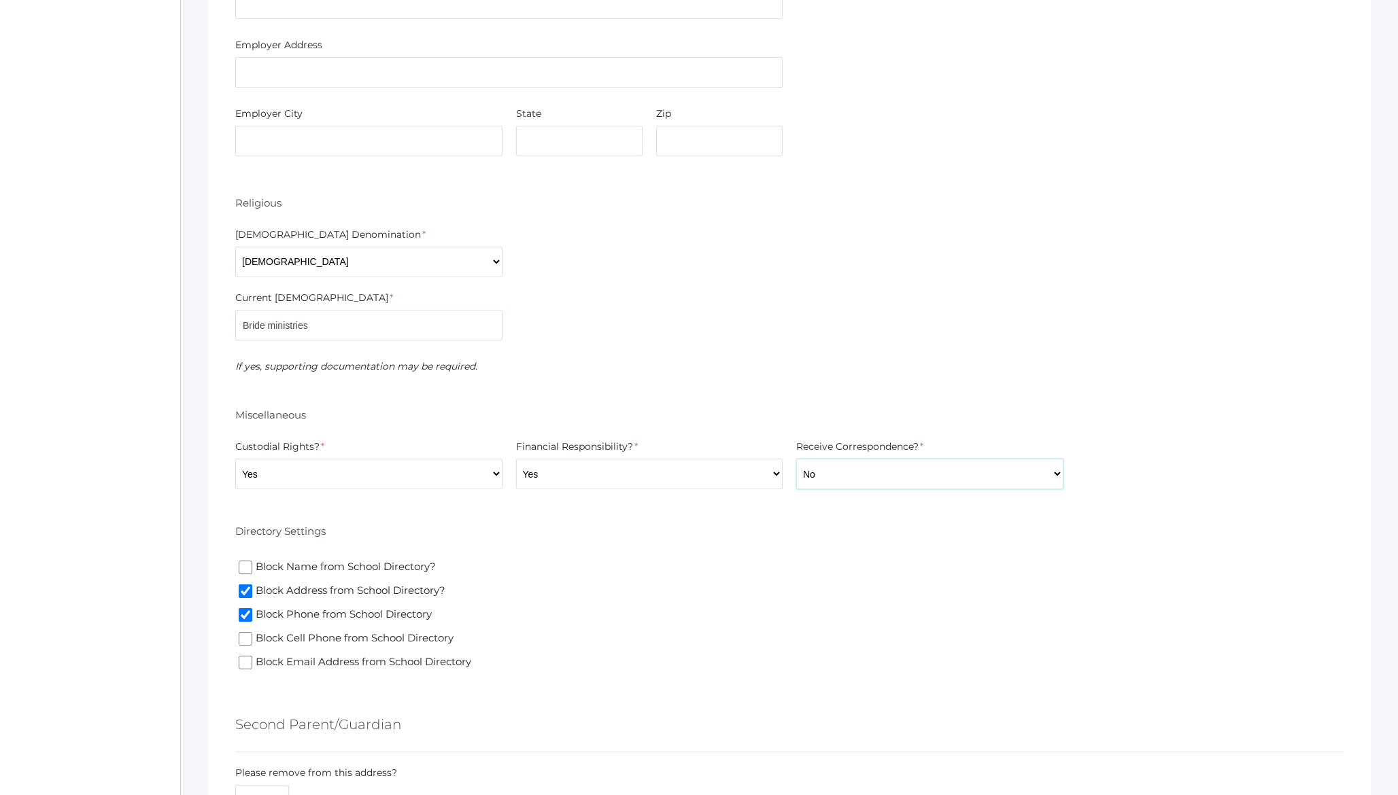
select select "Yes"
click at [796, 459] on select "Yes No" at bounding box center [929, 474] width 267 height 31
click at [883, 561] on div "Block Name from School Directory? Block Address from School Directory? Block Ph…" at bounding box center [789, 615] width 1122 height 119
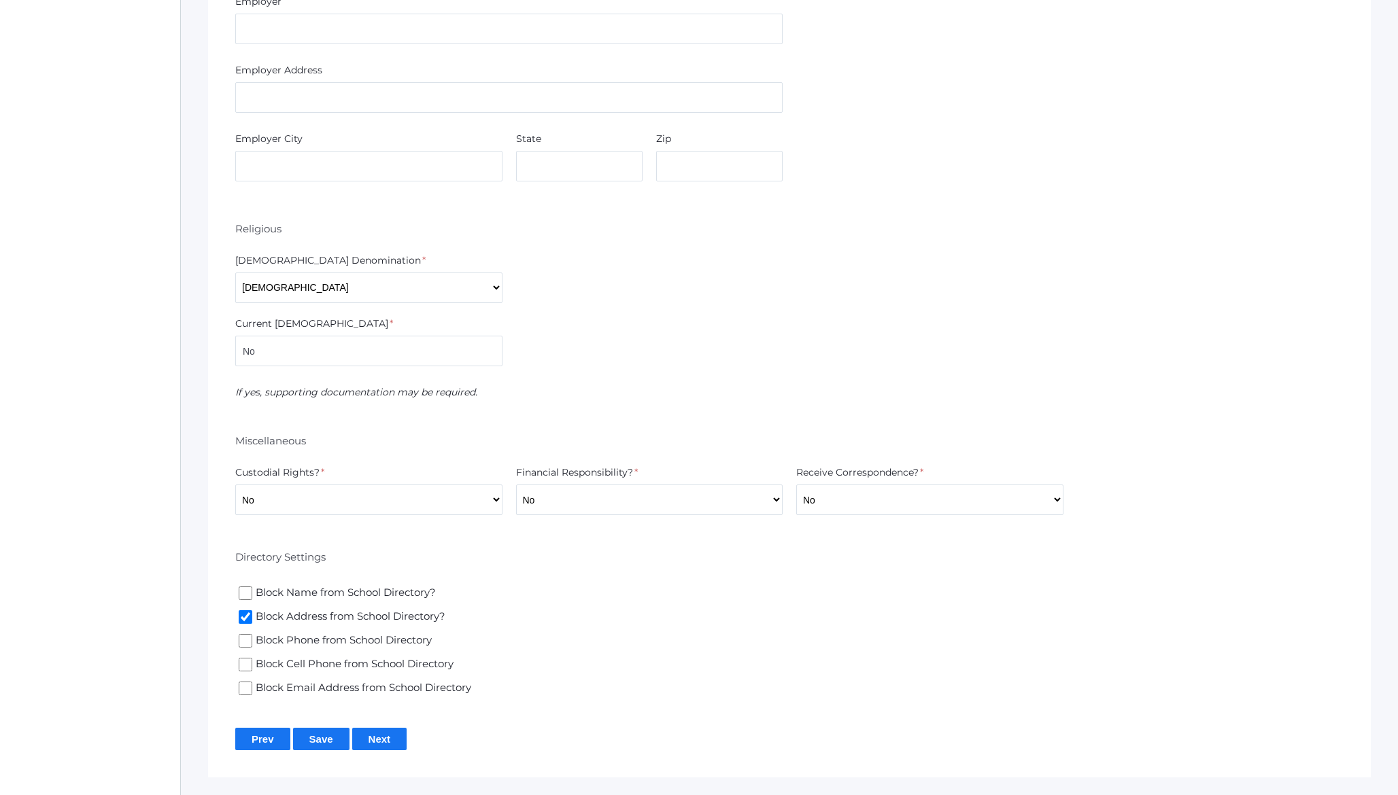
scroll to position [2433, 0]
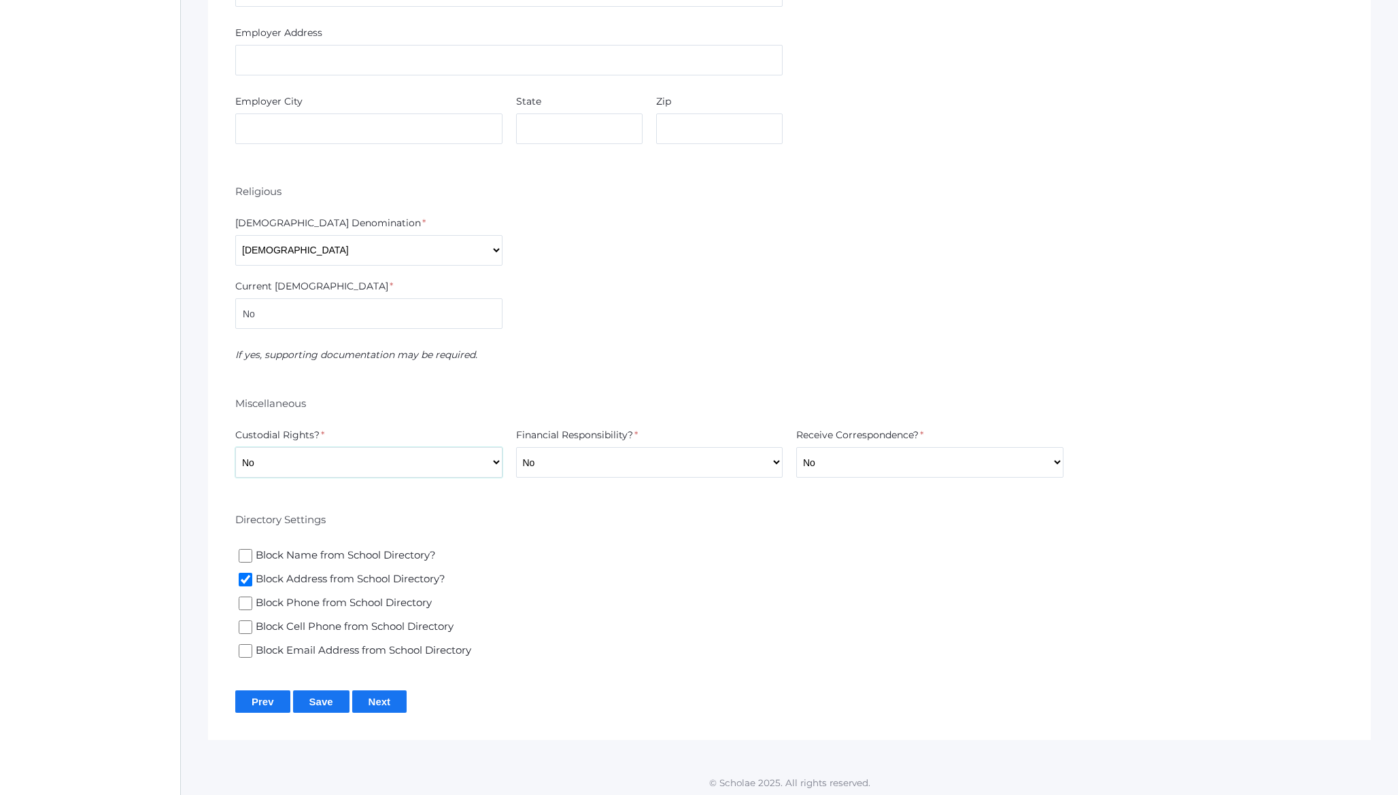
click at [372, 459] on select "Yes No" at bounding box center [368, 462] width 267 height 31
select select "Yes"
click at [235, 447] on select "Yes No" at bounding box center [368, 462] width 267 height 31
click at [576, 462] on select "Yes No" at bounding box center [649, 462] width 267 height 31
select select "Yes"
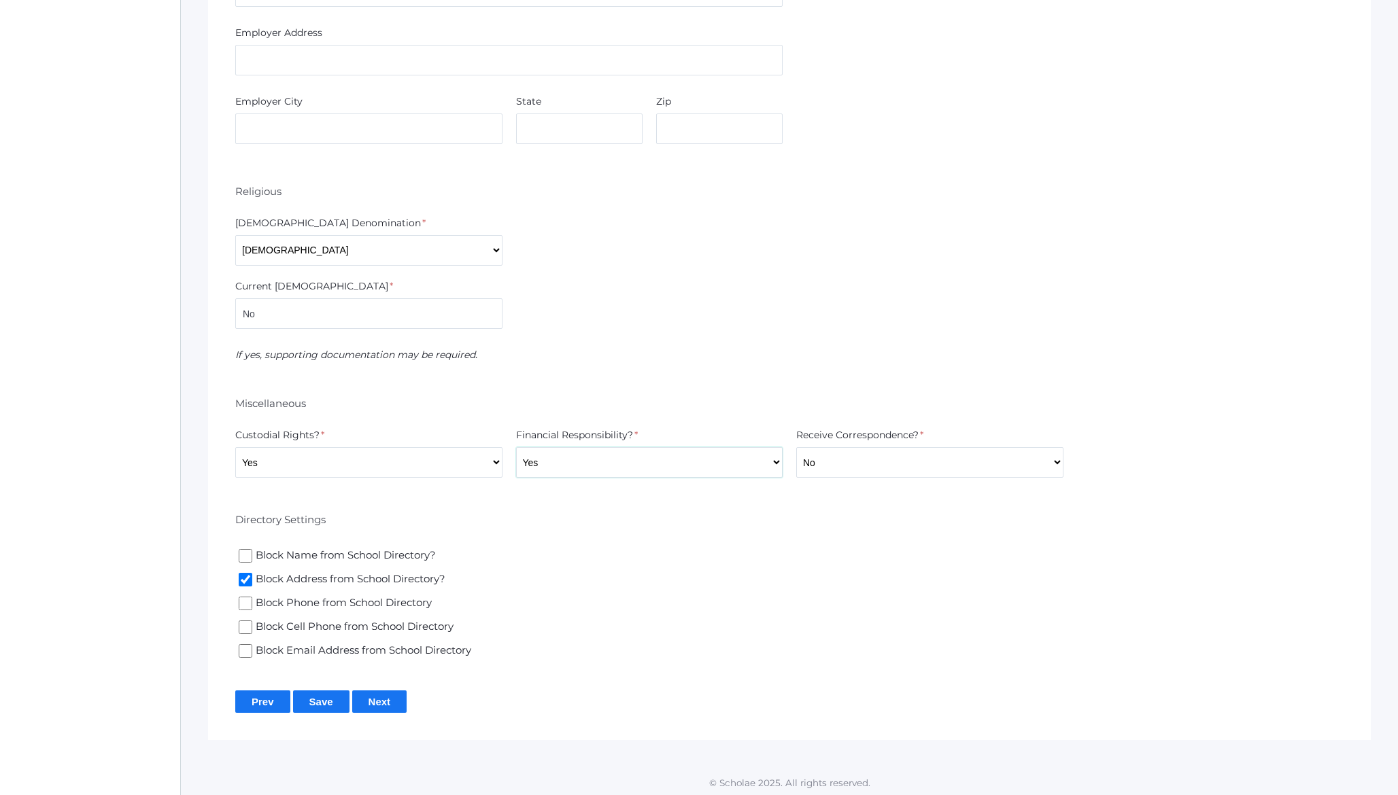
click at [516, 447] on select "Yes No" at bounding box center [649, 462] width 267 height 31
click at [812, 551] on div "Block Name from School Directory? Block Address from School Directory? Block Ph…" at bounding box center [789, 603] width 1122 height 119
click at [330, 691] on input "Save" at bounding box center [321, 702] width 56 height 22
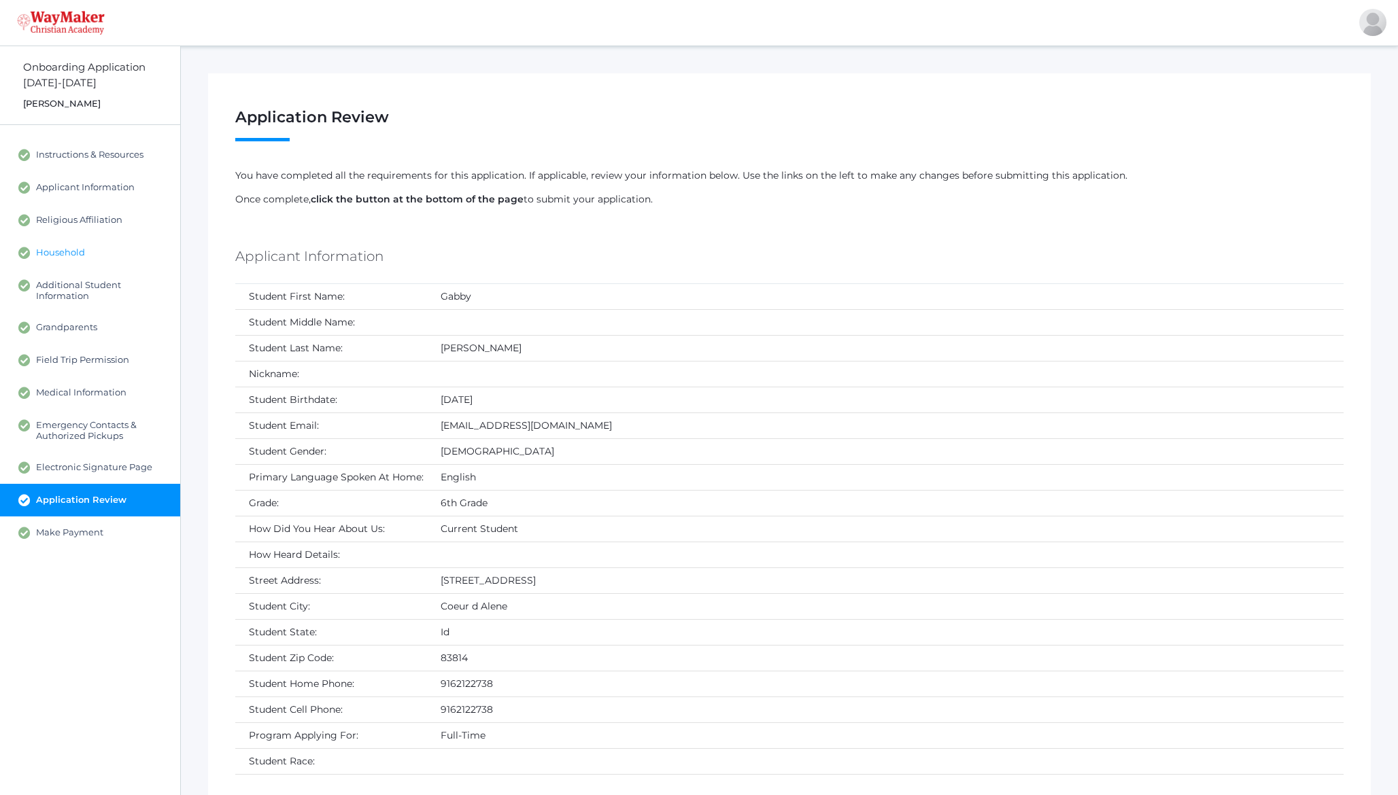
click at [76, 255] on span "Household" at bounding box center [60, 253] width 49 height 12
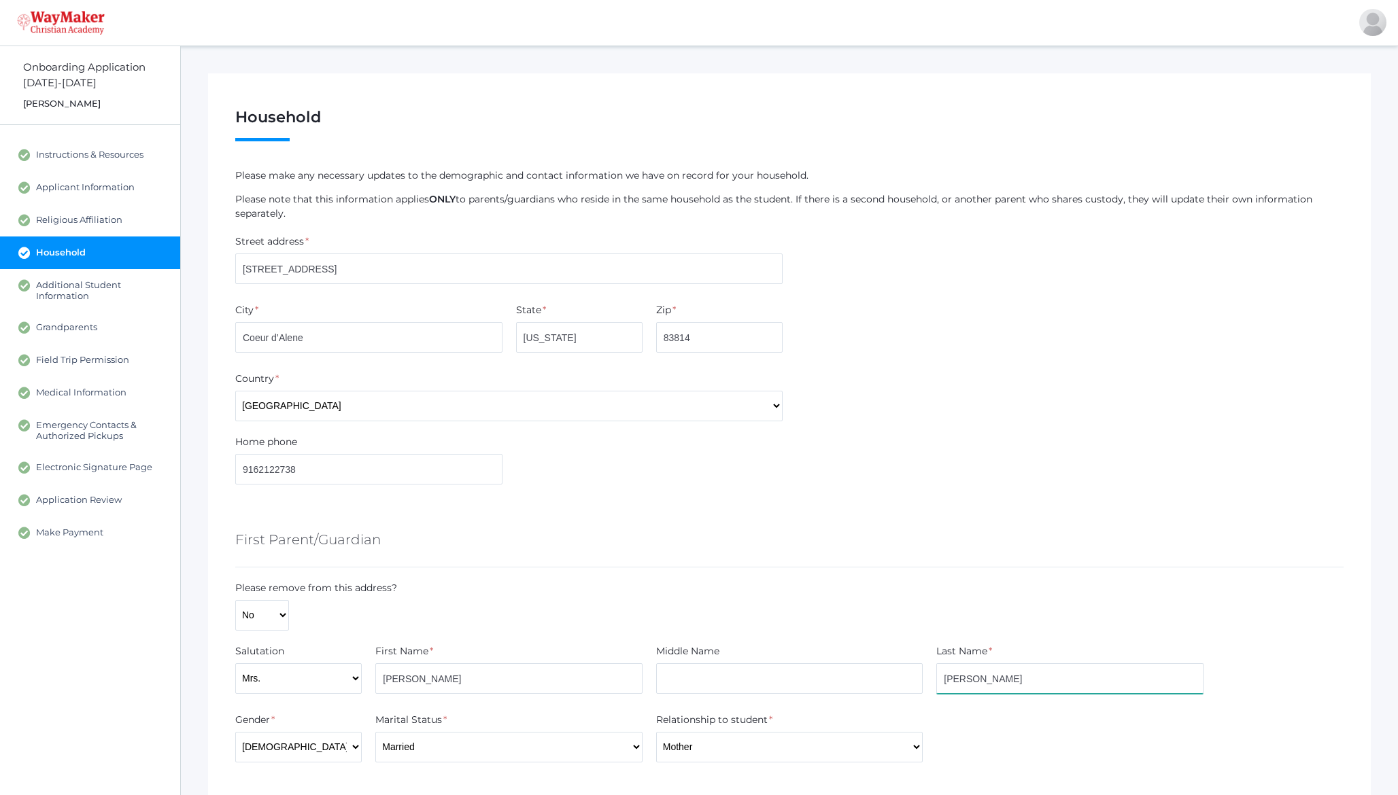
click at [990, 674] on input "Moulton" at bounding box center [1069, 678] width 267 height 31
paste input "Brozek"
type input "Brozek"
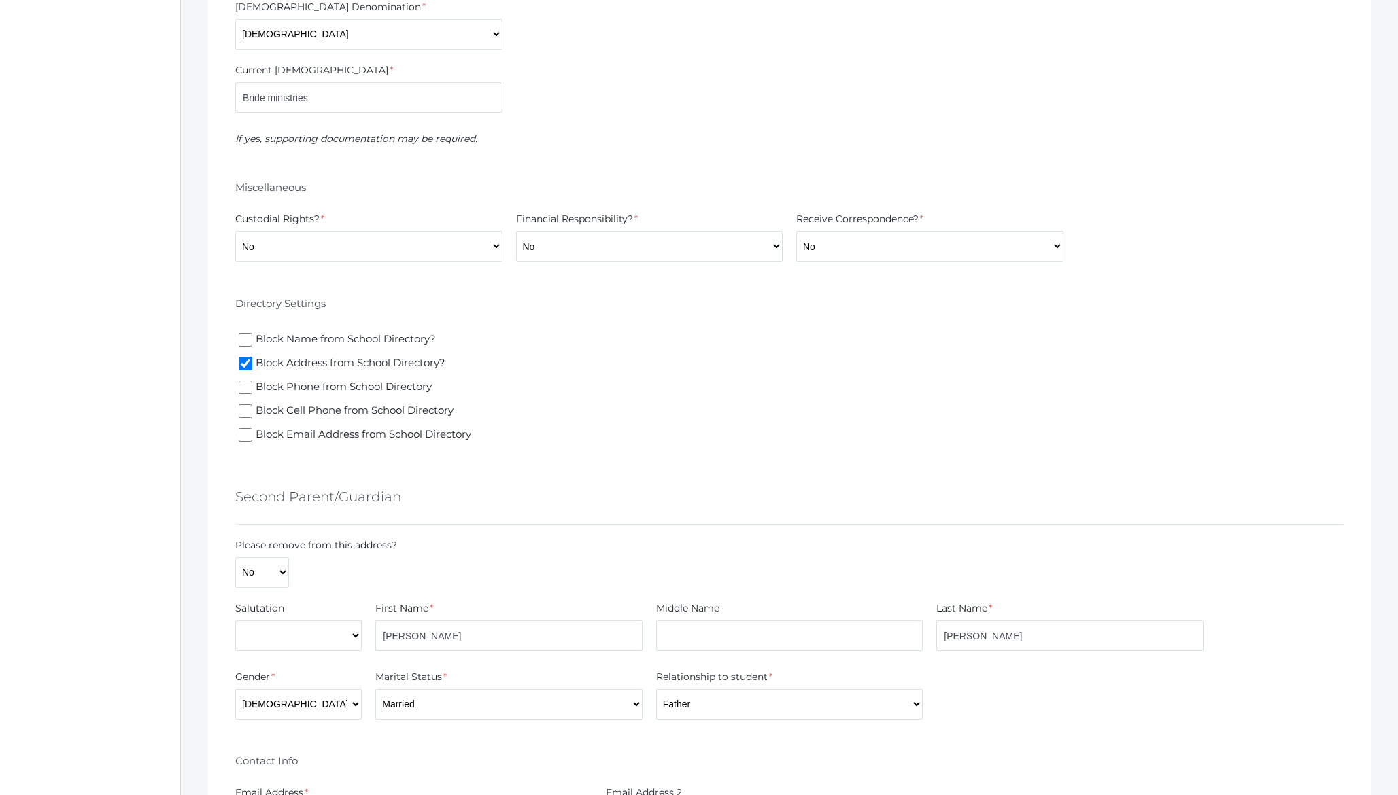
scroll to position [1336, 0]
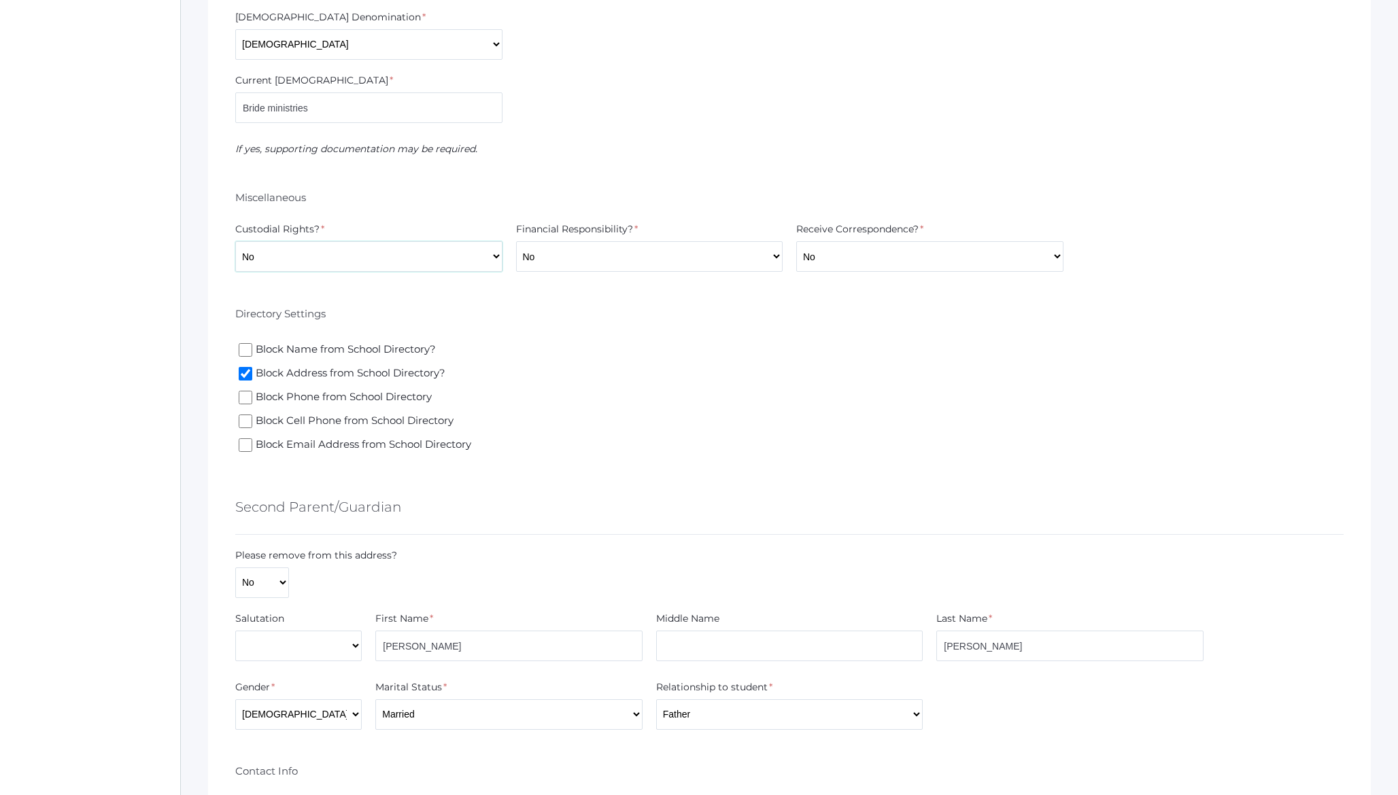
click at [431, 264] on select "Yes No" at bounding box center [368, 256] width 267 height 31
select select "Yes"
click at [235, 241] on select "Yes No" at bounding box center [368, 256] width 267 height 31
click at [592, 253] on select "Yes No" at bounding box center [649, 256] width 267 height 31
select select "Yes"
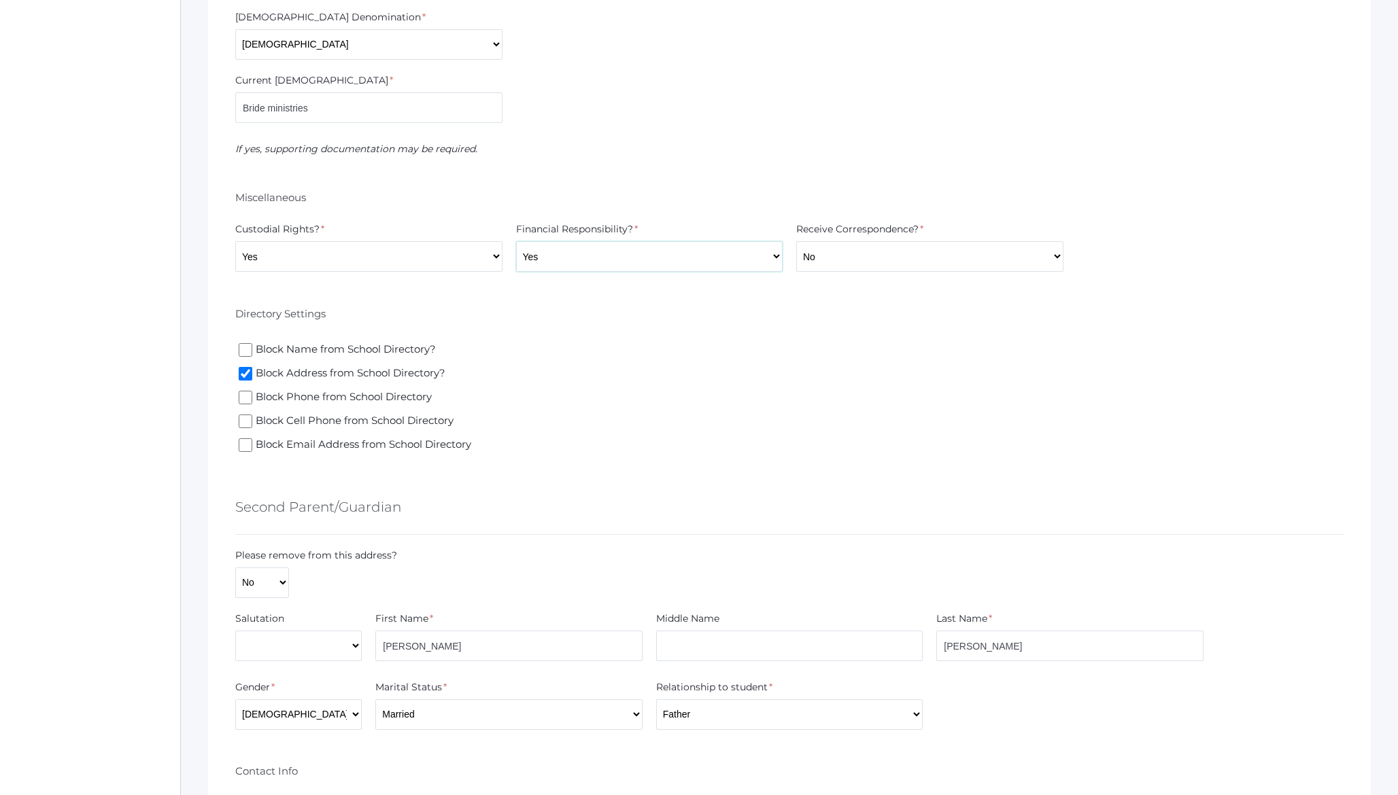
click at [516, 241] on select "Yes No" at bounding box center [649, 256] width 267 height 31
click at [828, 261] on select "Yes No" at bounding box center [929, 256] width 267 height 31
click at [796, 241] on select "Yes No" at bounding box center [929, 256] width 267 height 31
click at [829, 246] on select "Yes No" at bounding box center [929, 256] width 267 height 31
select select "Yes"
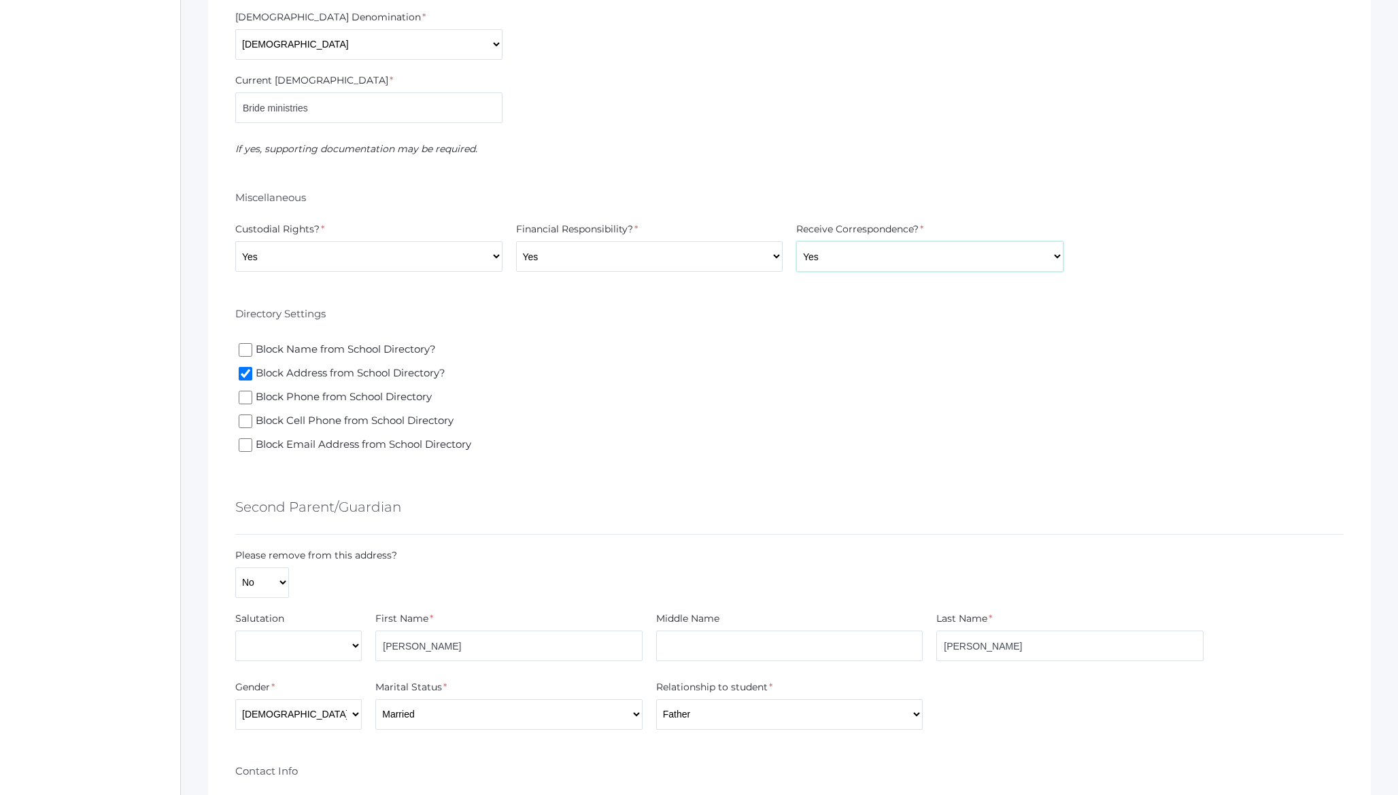
click at [796, 241] on select "Yes No" at bounding box center [929, 256] width 267 height 31
click at [1186, 466] on form "Please make any necessary updates to the demographic and contact information we…" at bounding box center [789, 321] width 1108 height 2977
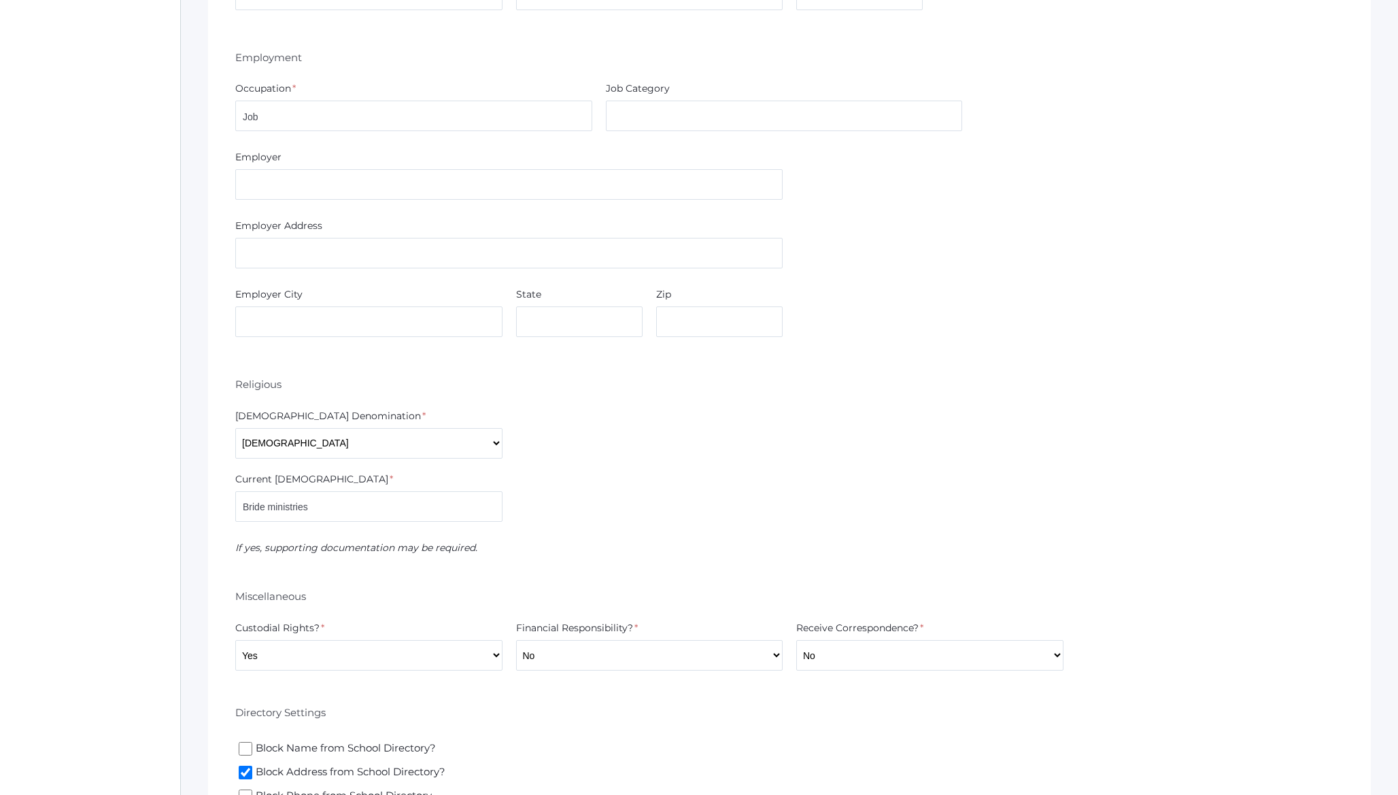
scroll to position [2285, 0]
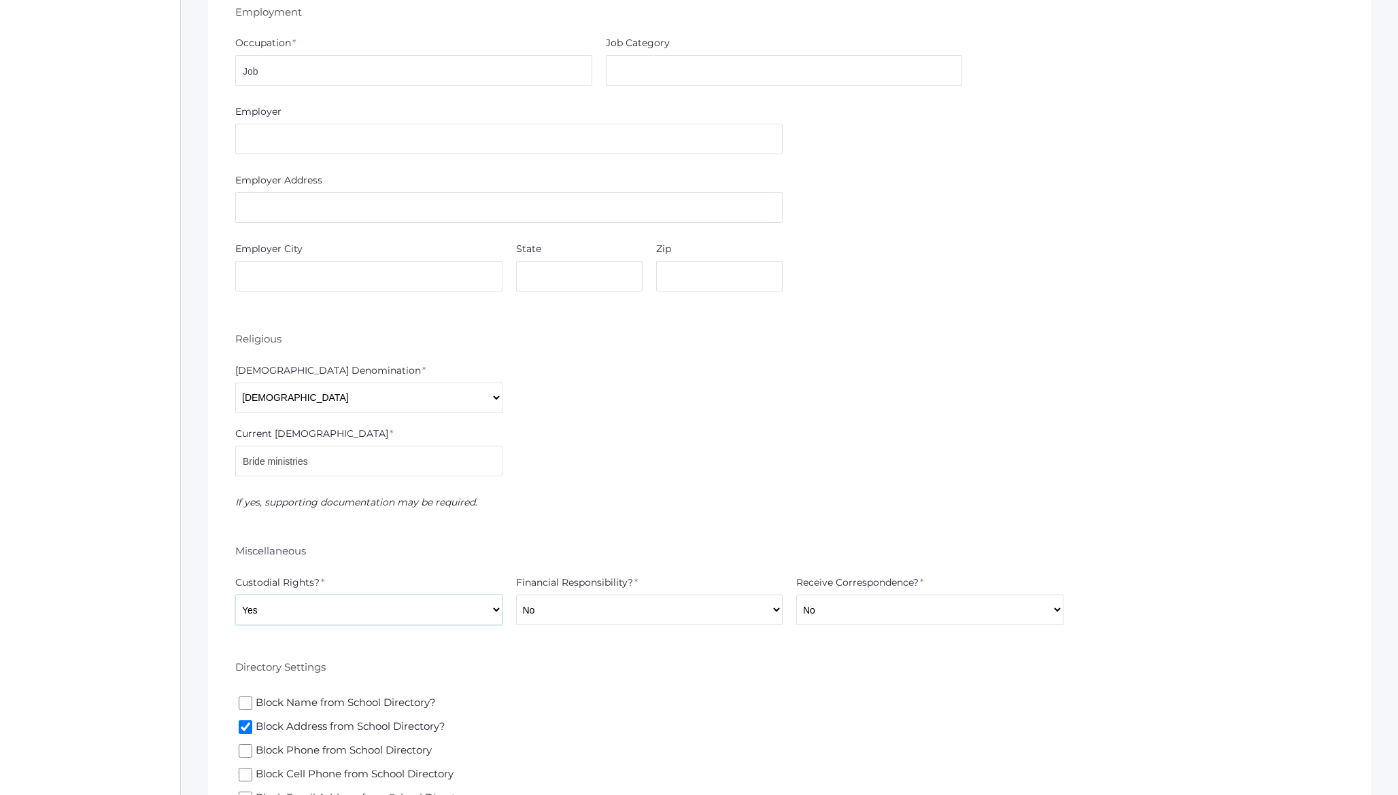
click at [424, 597] on select "Yes No" at bounding box center [368, 610] width 267 height 31
click at [577, 604] on select "Yes No" at bounding box center [649, 610] width 267 height 31
select select "Yes"
click at [516, 595] on select "Yes No" at bounding box center [649, 610] width 267 height 31
click at [816, 609] on select "Yes No" at bounding box center [929, 610] width 267 height 31
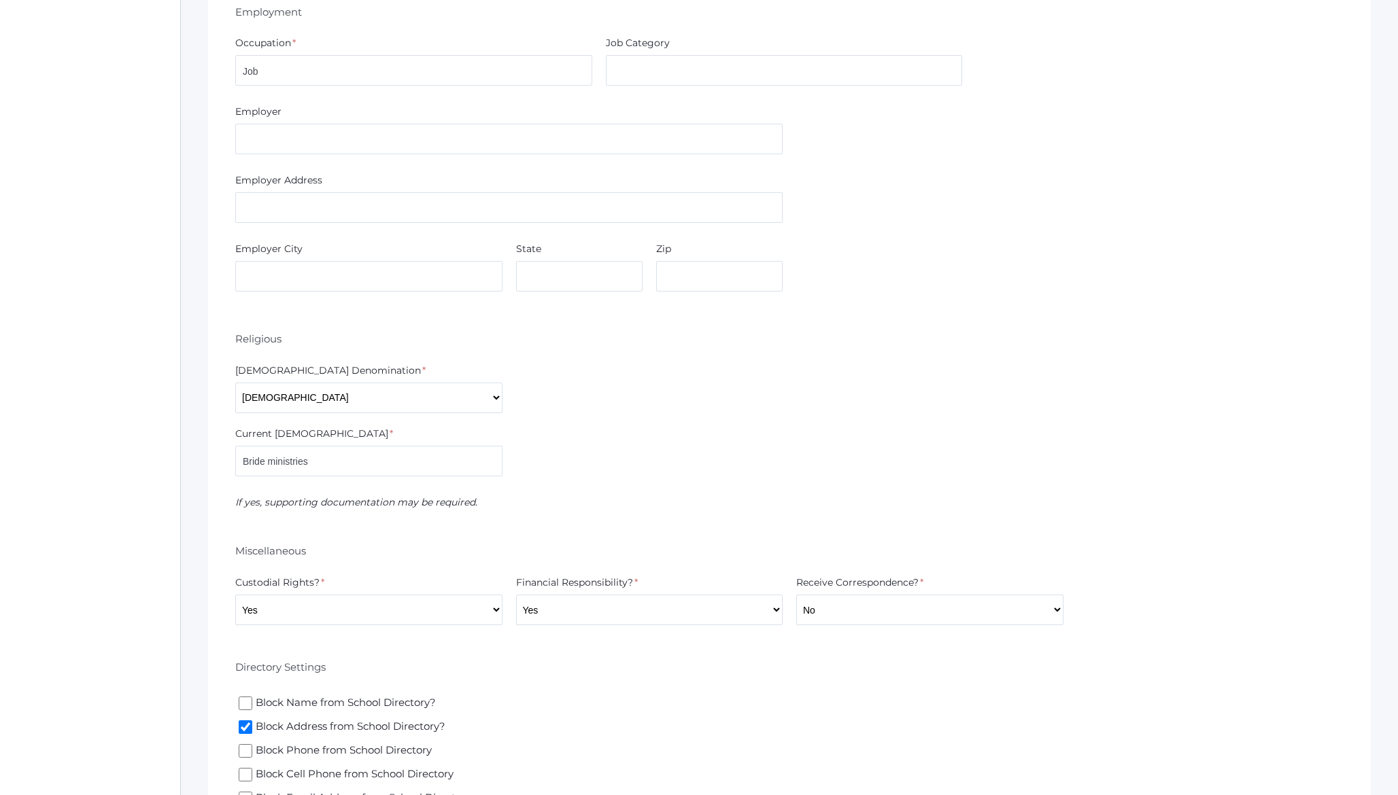
click at [1209, 499] on div "If yes, supporting documentation may be required." at bounding box center [789, 503] width 1108 height 14
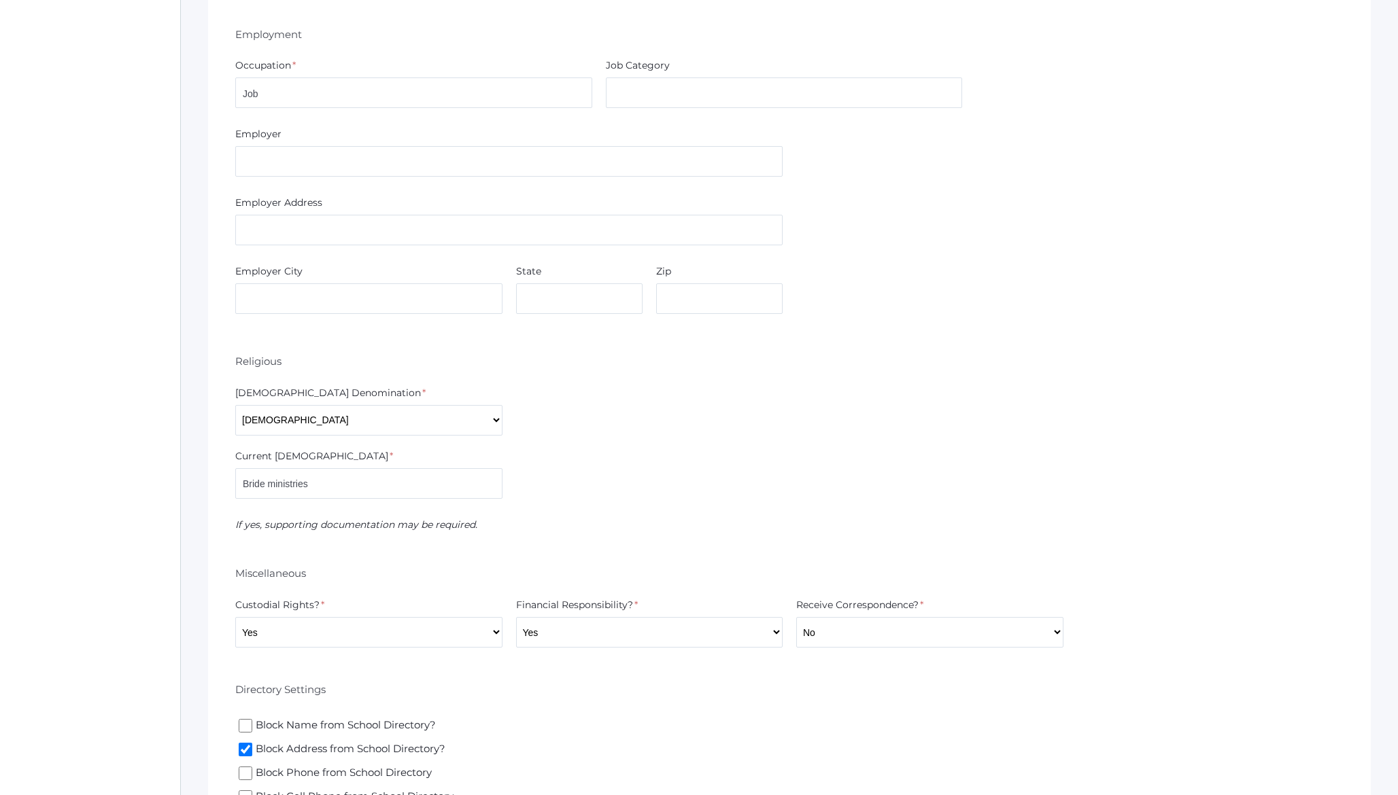
scroll to position [2433, 0]
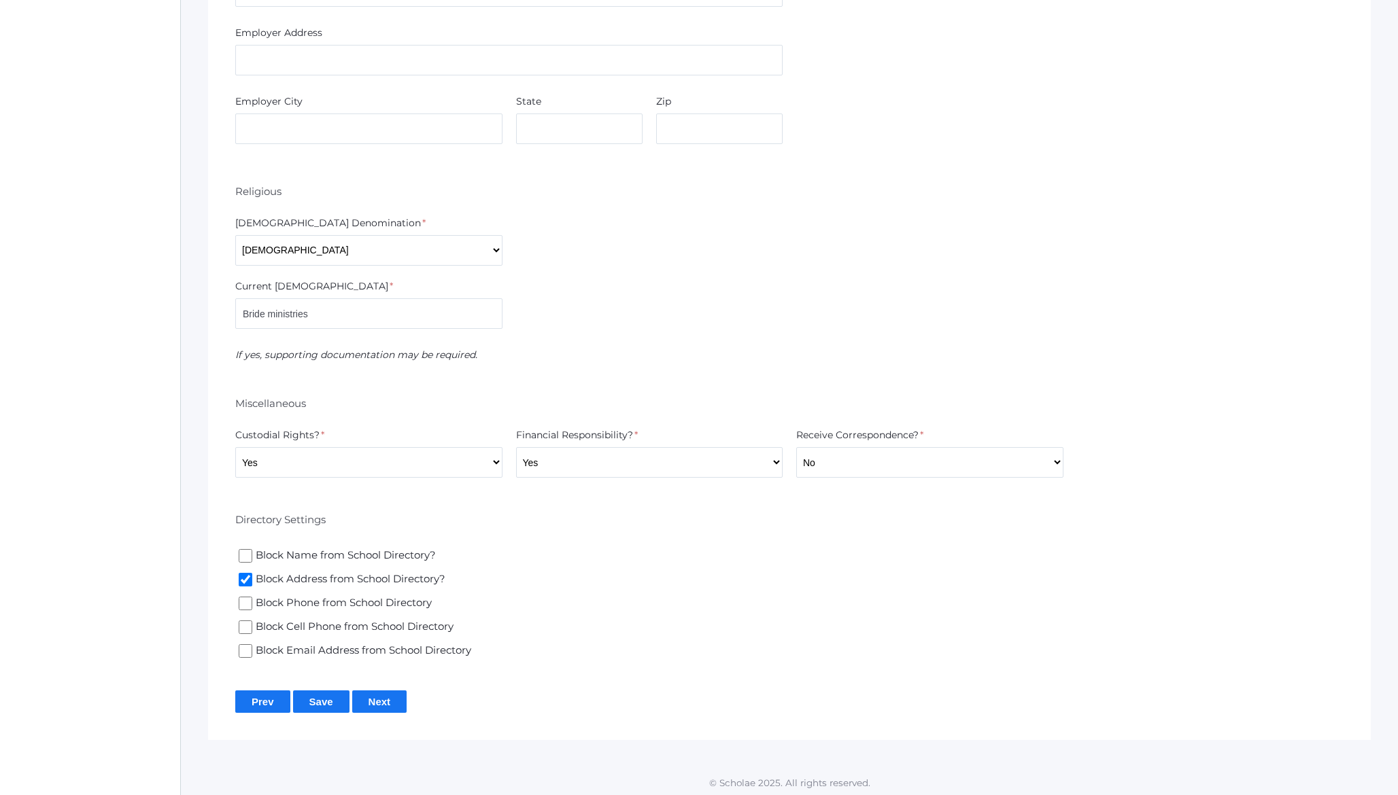
click at [323, 697] on input "Save" at bounding box center [321, 702] width 56 height 22
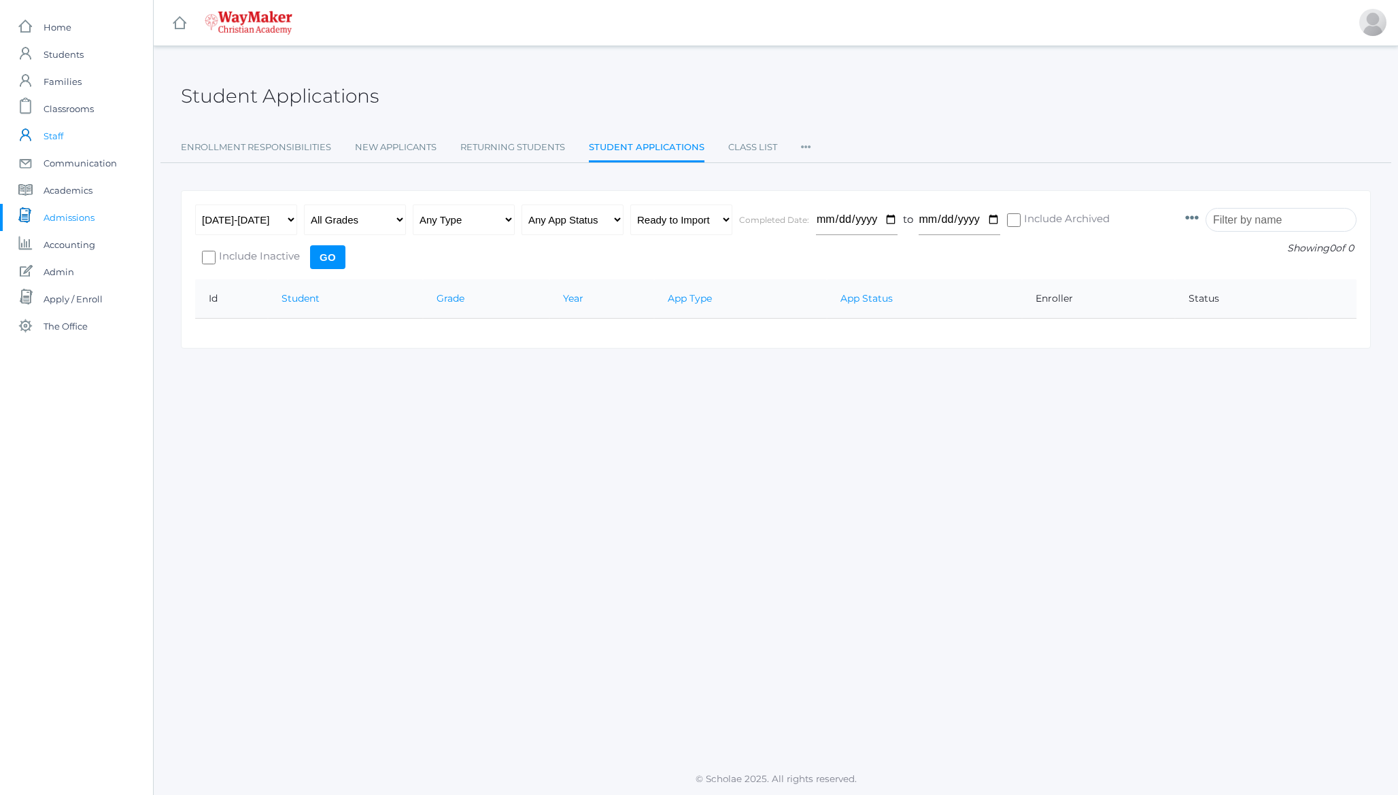
click at [48, 144] on span "Staff" at bounding box center [54, 135] width 20 height 27
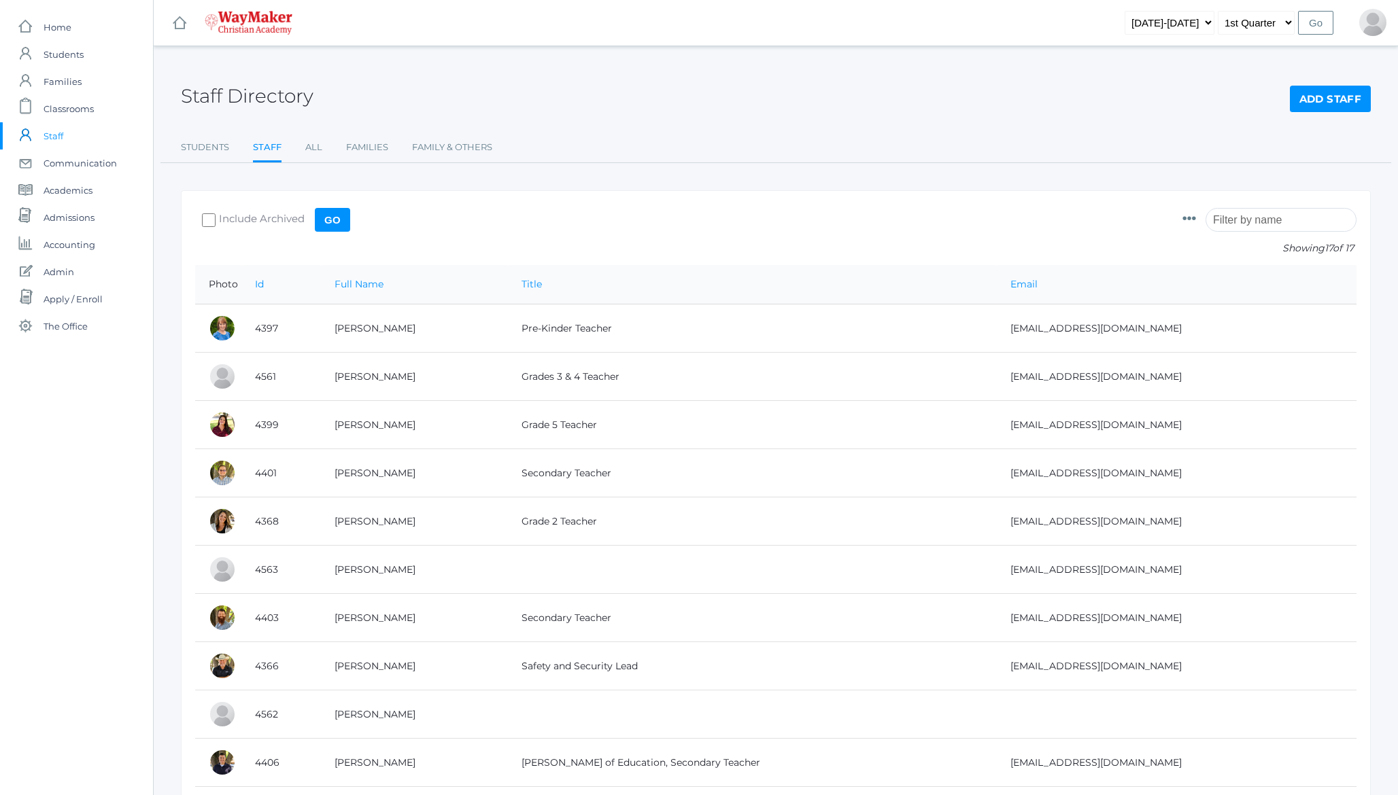
click at [271, 92] on h2 "Staff Directory" at bounding box center [247, 96] width 133 height 21
click at [218, 95] on h2 "Staff Directory" at bounding box center [247, 96] width 133 height 21
click at [207, 145] on link "Students" at bounding box center [205, 147] width 48 height 27
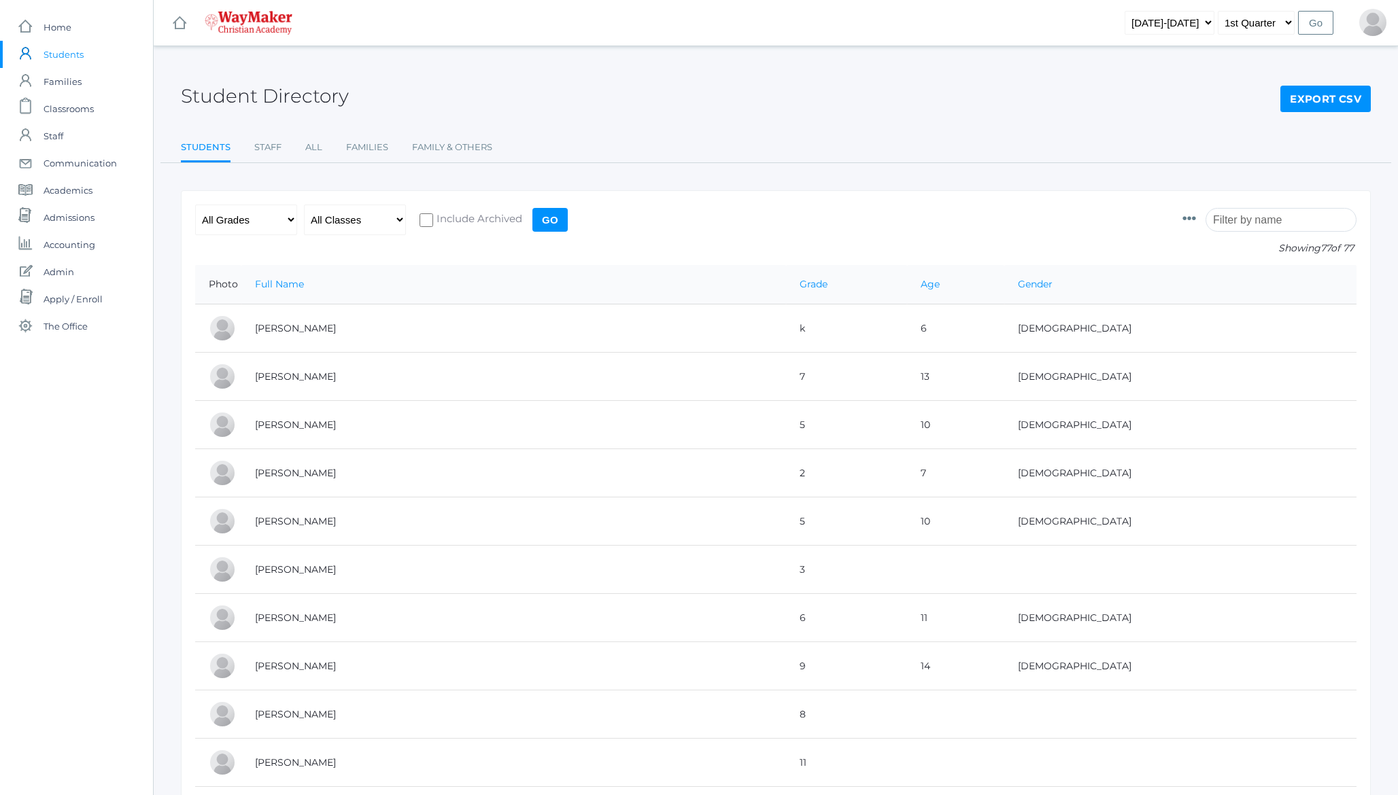
click at [256, 97] on h2 "Student Directory" at bounding box center [265, 96] width 168 height 21
click at [89, 216] on span "Admissions" at bounding box center [69, 217] width 51 height 27
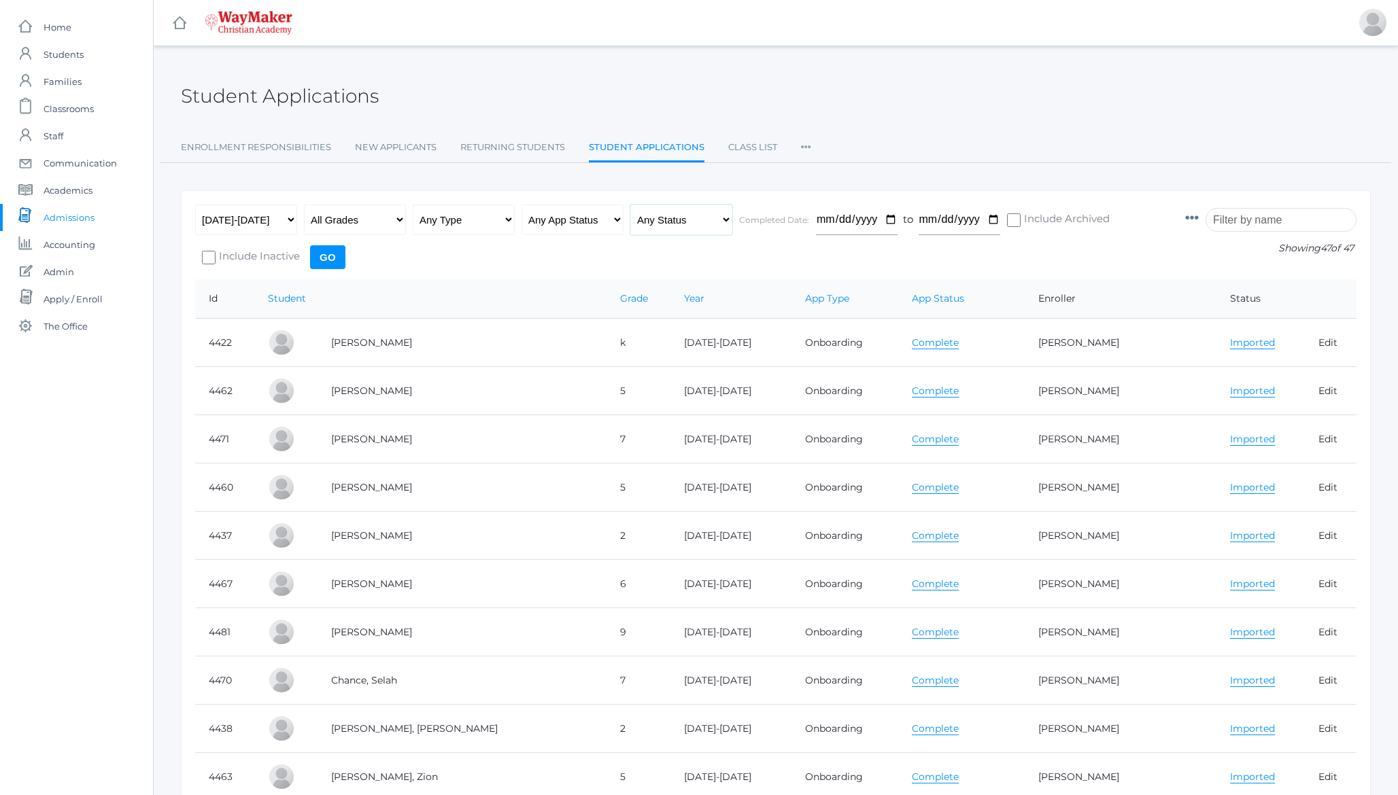
click at [671, 222] on select "Any Status Ready to Send Sent Done Ready to Import Imported" at bounding box center [681, 220] width 102 height 31
click at [580, 220] on select "Any App Status Not Started In Progress Complete" at bounding box center [572, 220] width 102 height 31
select select "not_started"
click at [521, 205] on select "Any App Status Not Started In Progress Complete" at bounding box center [572, 220] width 102 height 31
click at [330, 261] on input "Go" at bounding box center [327, 257] width 35 height 24
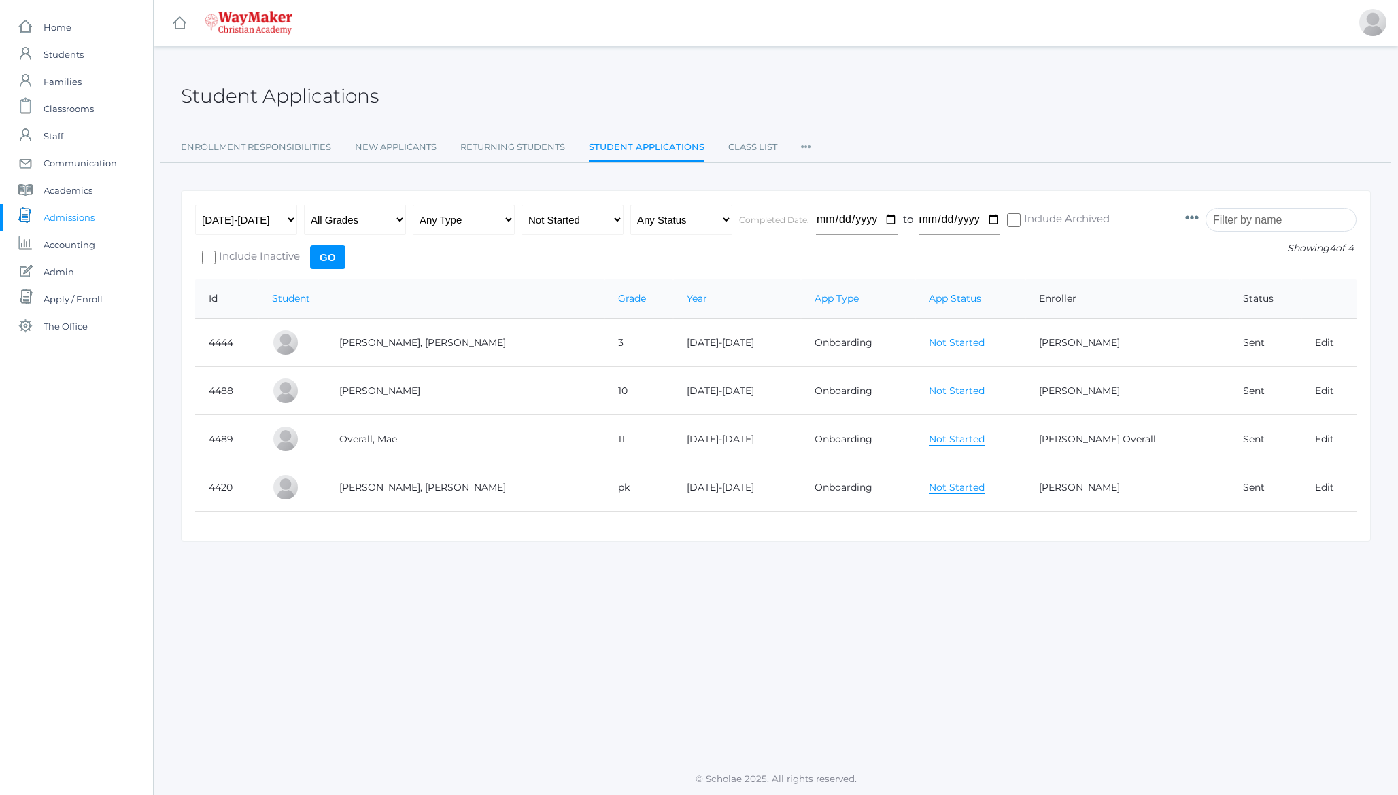
click at [457, 257] on div "Any Year [DATE]-[DATE] All Grades Elementary - Pre-K - Kindergarten - 1st Grade…" at bounding box center [683, 242] width 976 height 75
click at [563, 220] on select "Any App Status Not Started In Progress Complete" at bounding box center [572, 220] width 102 height 31
select select "in_progress"
click at [521, 205] on select "Any App Status Not Started In Progress Complete" at bounding box center [572, 220] width 102 height 31
click at [333, 258] on input "Go" at bounding box center [327, 257] width 35 height 24
